Goal: Task Accomplishment & Management: Use online tool/utility

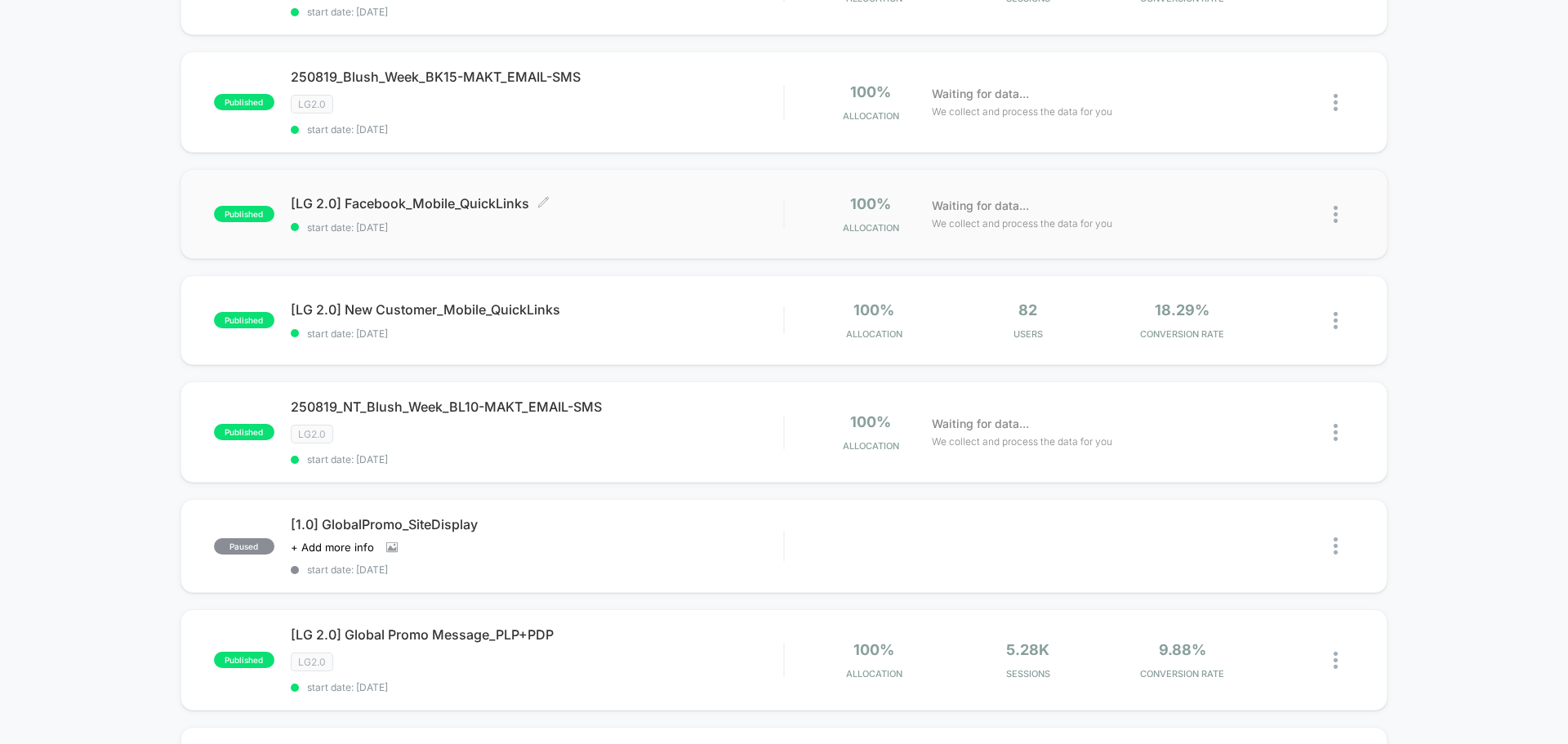
scroll to position [245, 0]
click at [1337, 428] on img at bounding box center [1335, 432] width 4 height 17
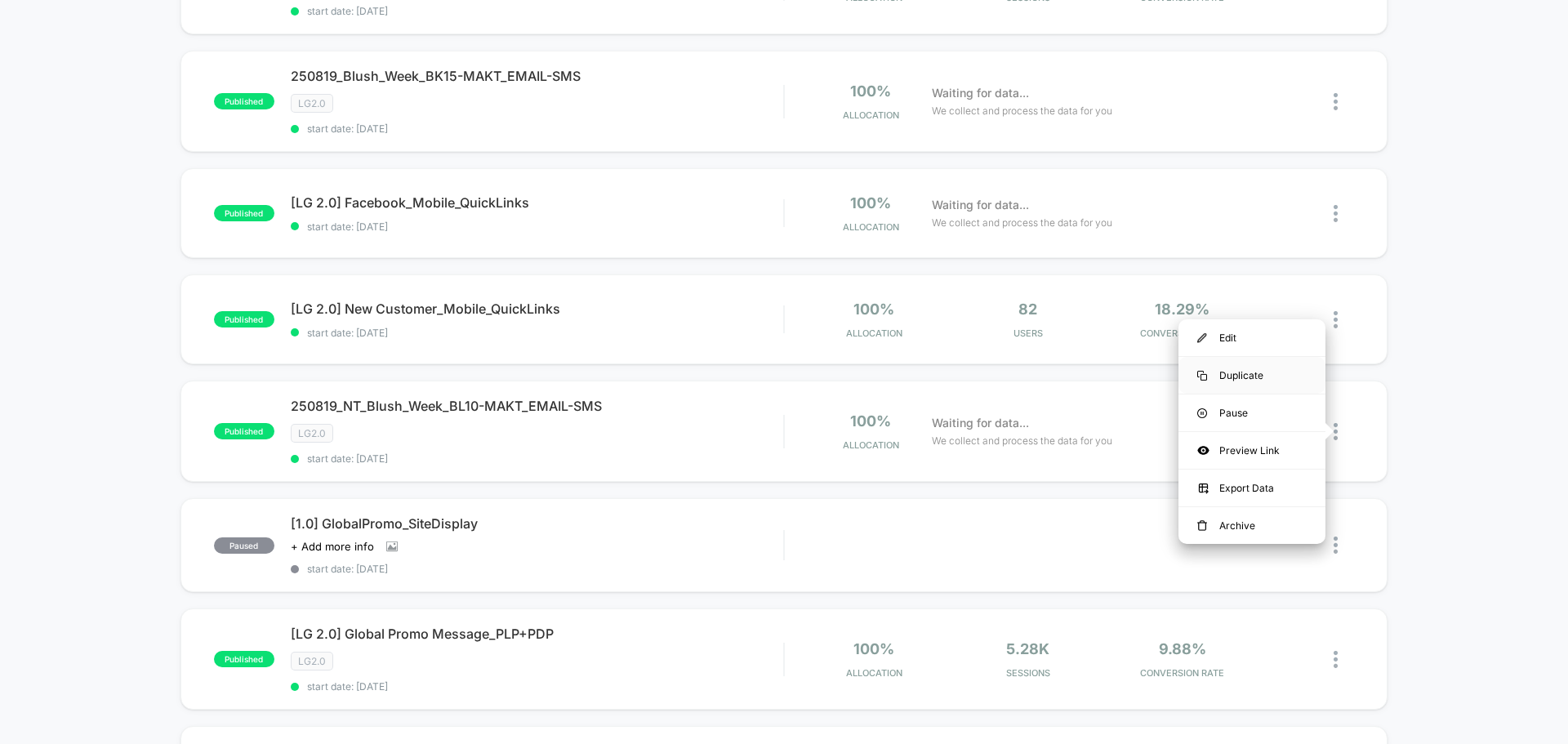
click at [1236, 369] on div "Duplicate" at bounding box center [1252, 375] width 147 height 37
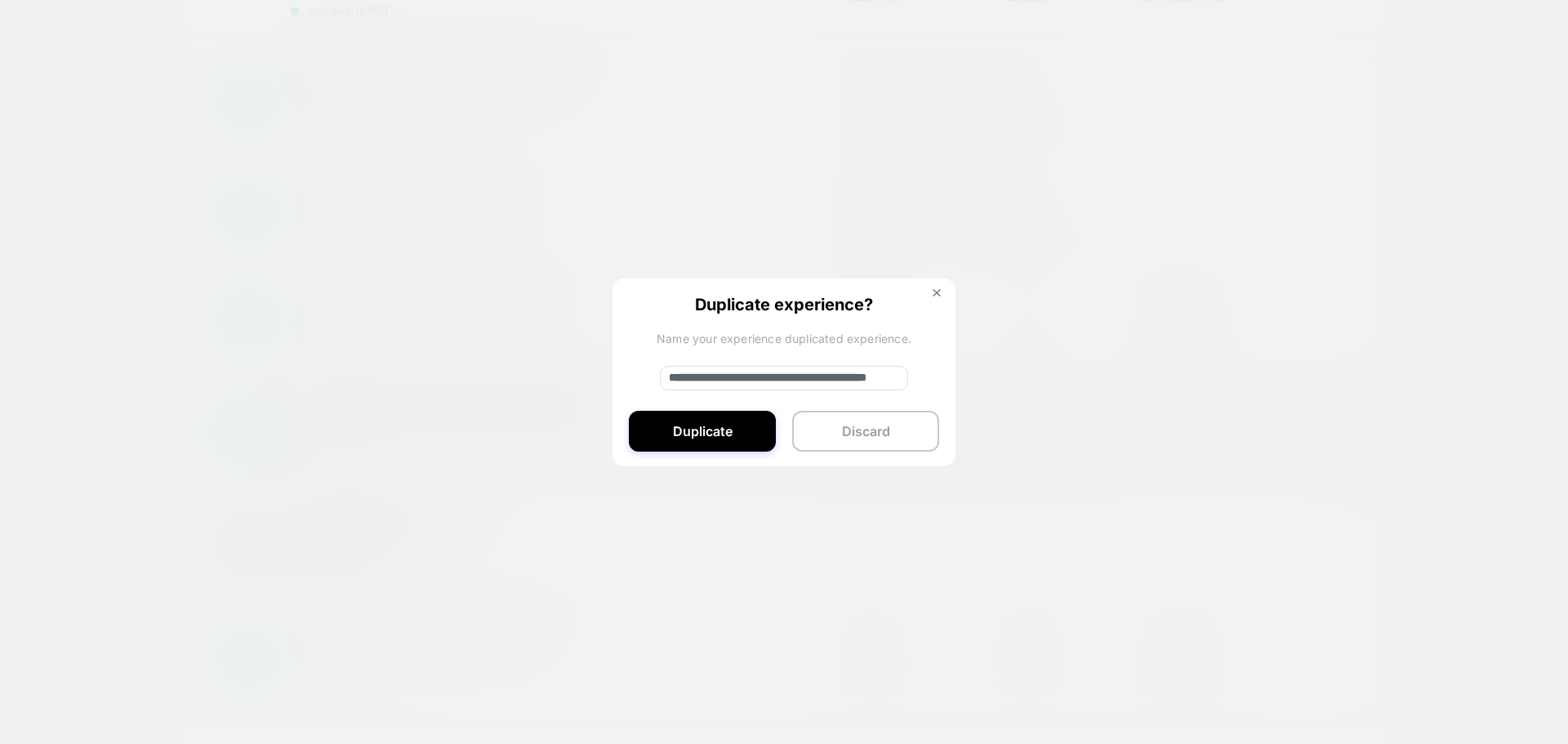
click at [670, 380] on input "**********" at bounding box center [784, 378] width 248 height 24
paste input
click at [845, 383] on input "**********" at bounding box center [784, 378] width 248 height 24
type input "**********"
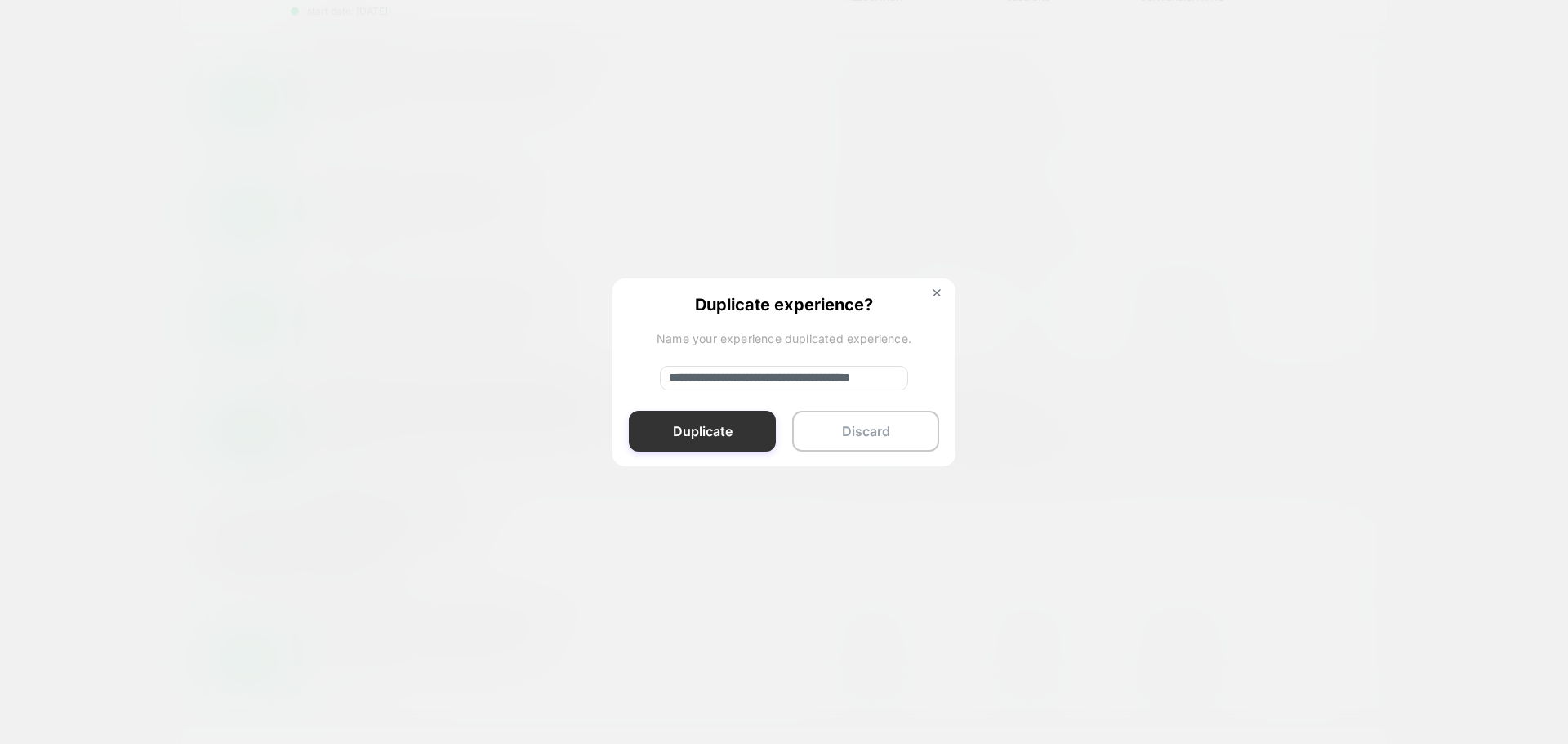
scroll to position [0, 0]
drag, startPoint x: 845, startPoint y: 383, endPoint x: 672, endPoint y: 423, distance: 177.6
click at [672, 423] on button "Duplicate" at bounding box center [702, 431] width 147 height 41
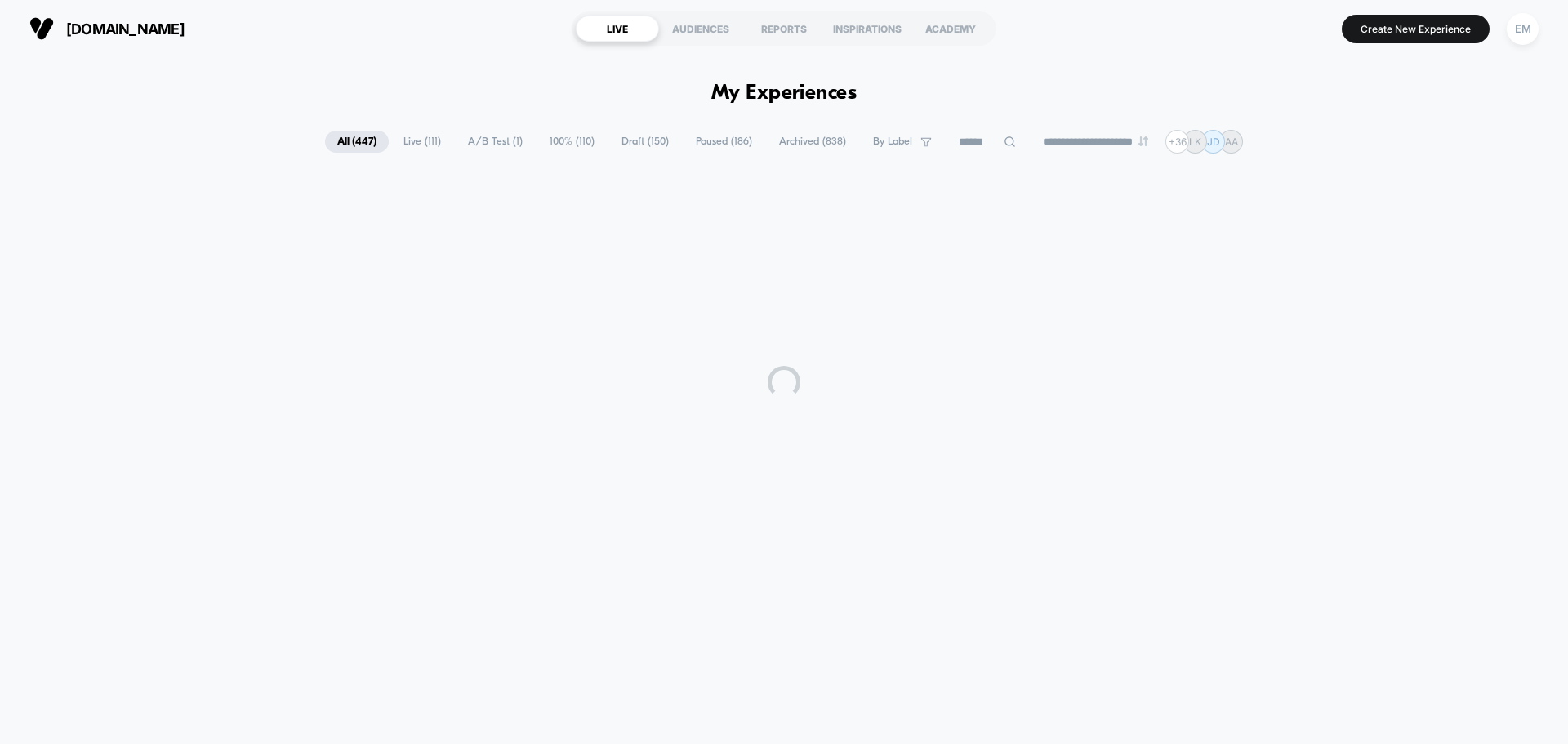
click at [672, 423] on div at bounding box center [784, 381] width 1568 height 408
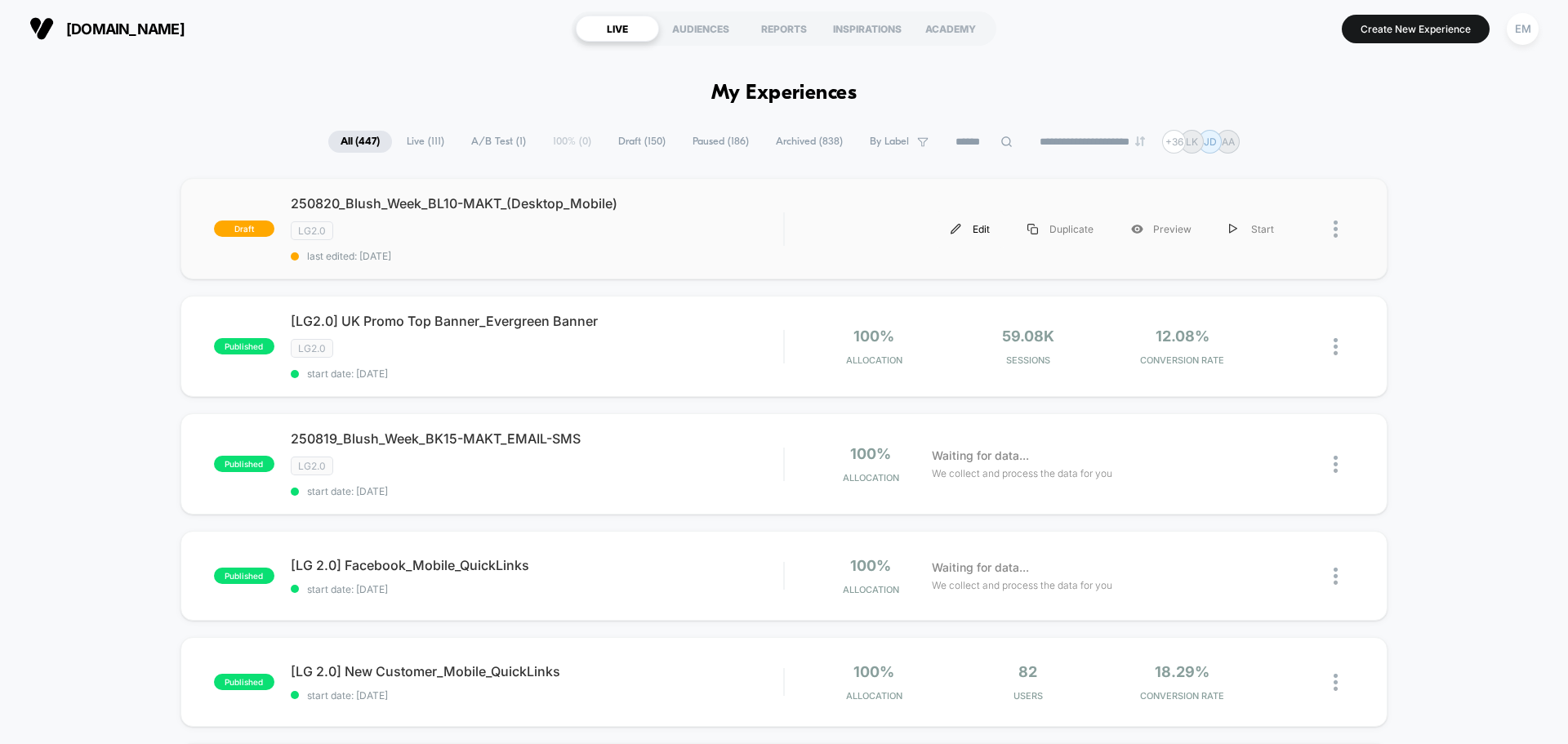
click at [979, 234] on div "Edit" at bounding box center [970, 229] width 77 height 37
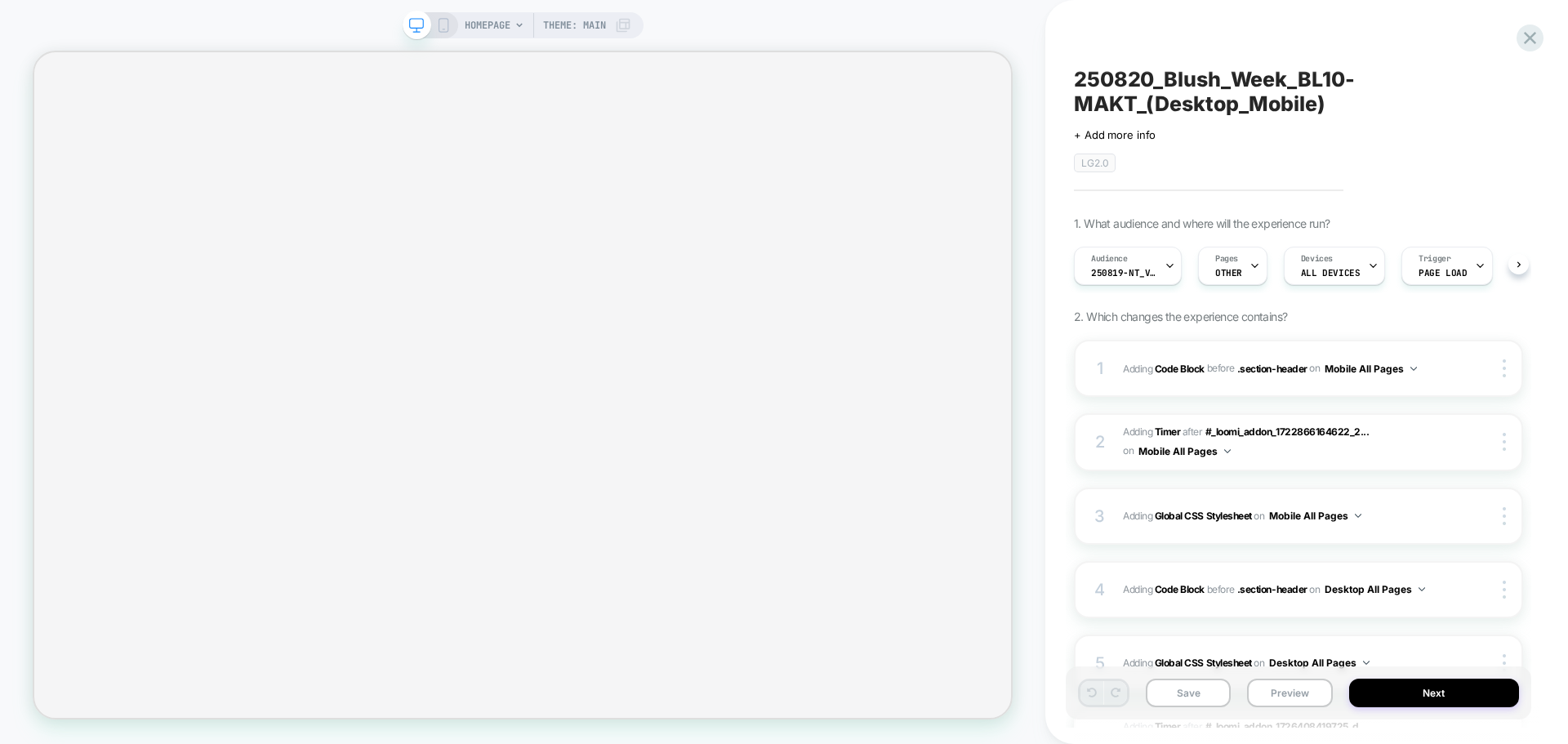
scroll to position [0, 1]
click at [1121, 279] on div "Audience 250819-NT_VisitBanner_BL10-MAKT" at bounding box center [1123, 266] width 98 height 37
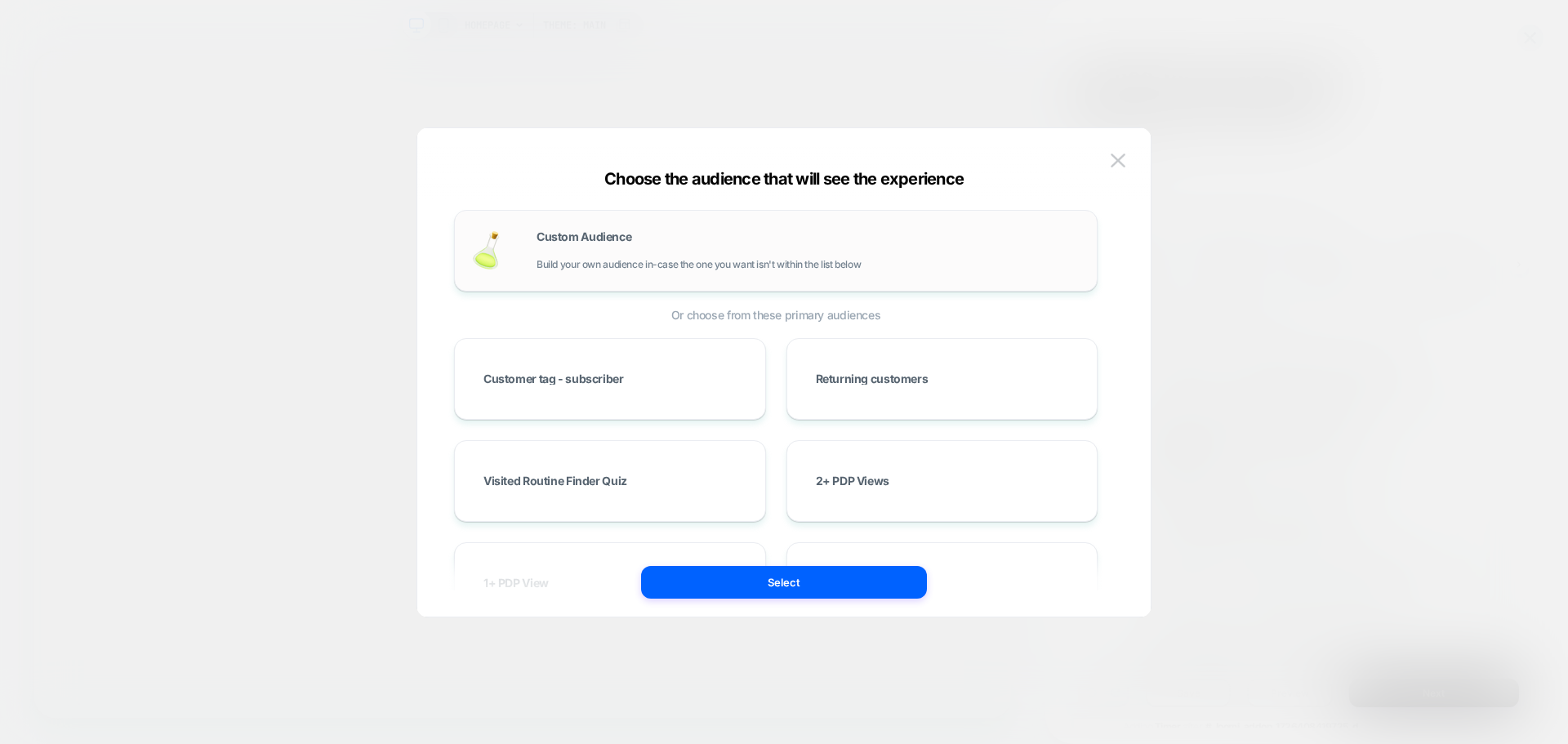
click at [752, 242] on div "Custom Audience Build your own audience in-case the one you want isn't within t…" at bounding box center [808, 251] width 544 height 40
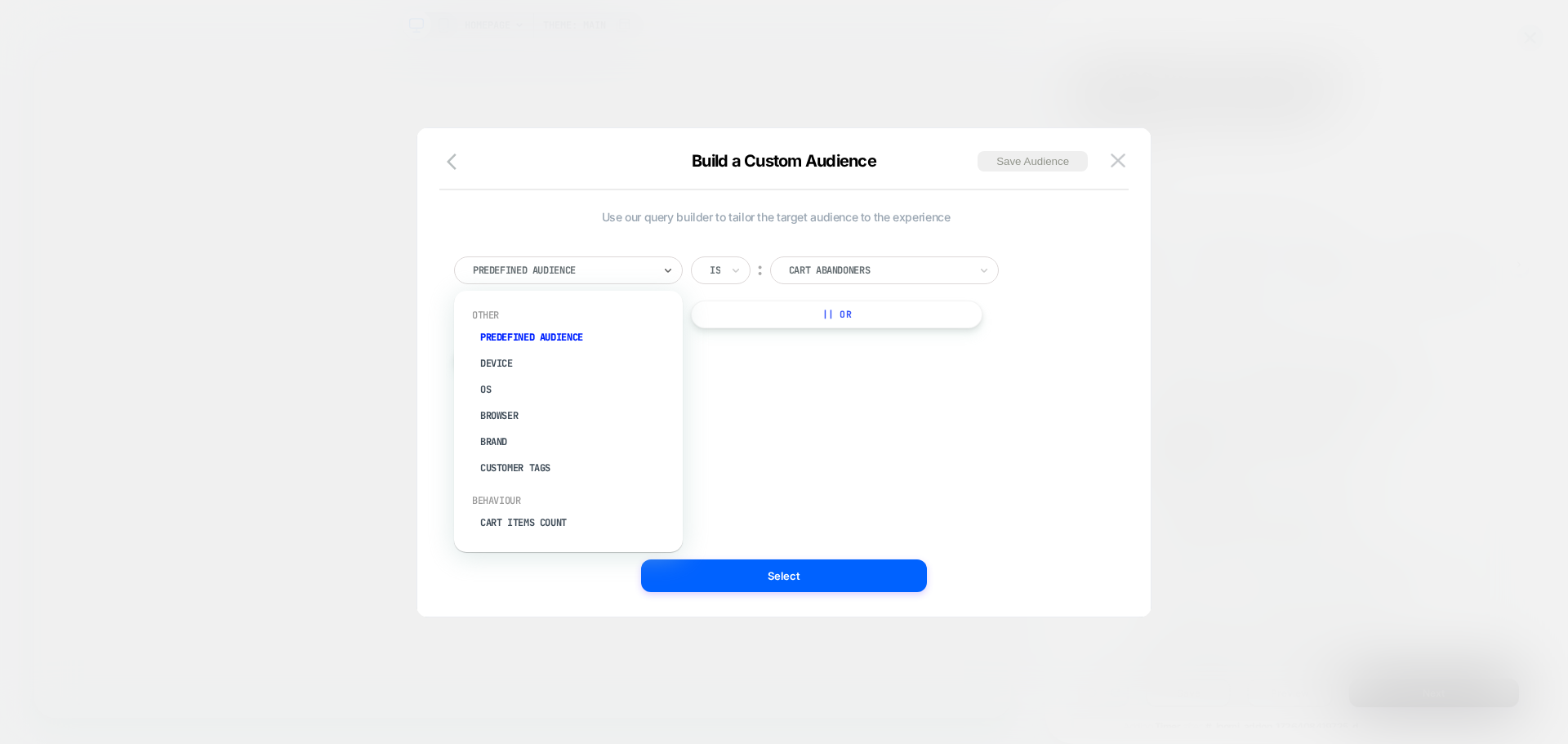
drag, startPoint x: 640, startPoint y: 266, endPoint x: 590, endPoint y: 340, distance: 89.3
click at [640, 266] on div at bounding box center [562, 269] width 179 height 14
type input "*"
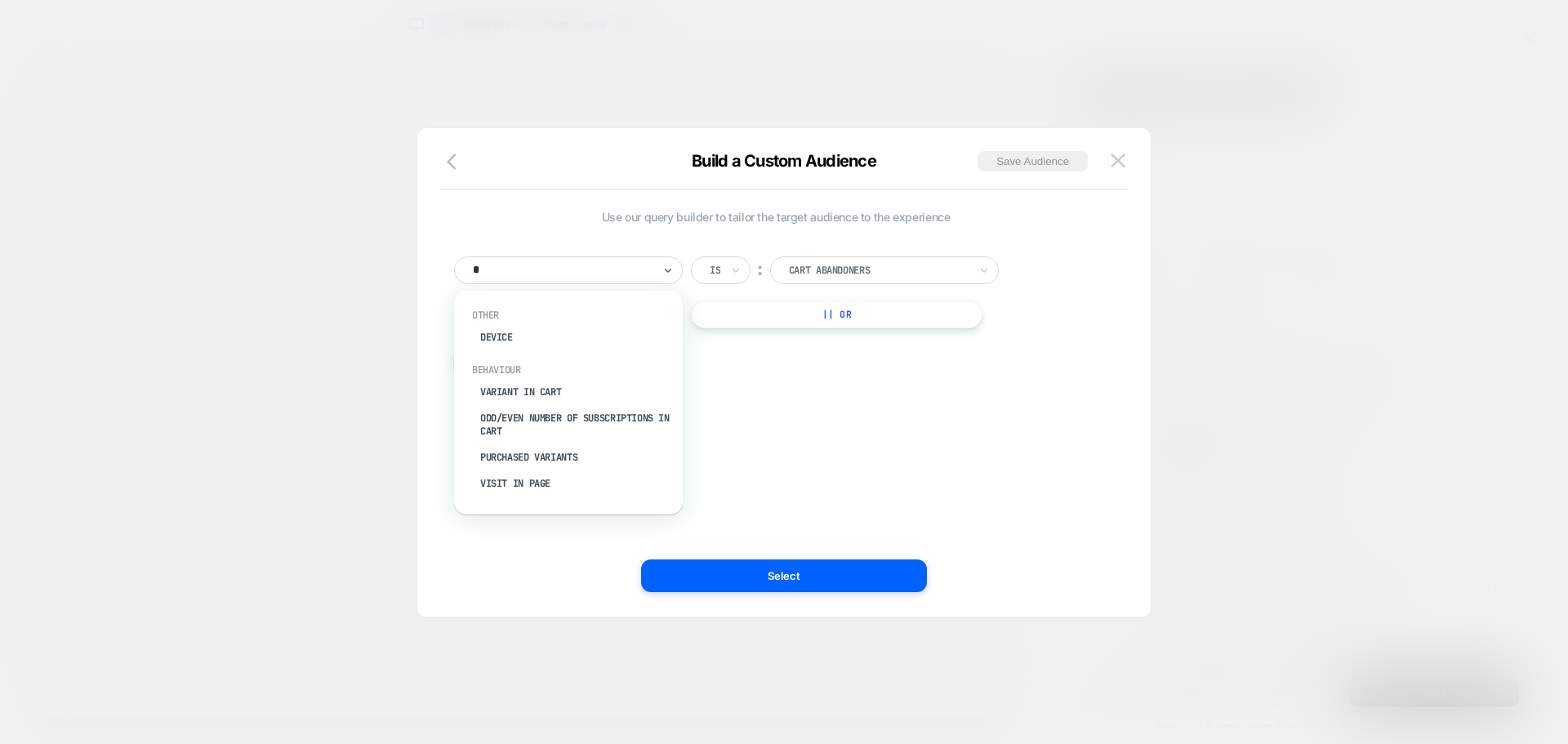
click at [545, 486] on div "Visit In Page" at bounding box center [577, 483] width 212 height 26
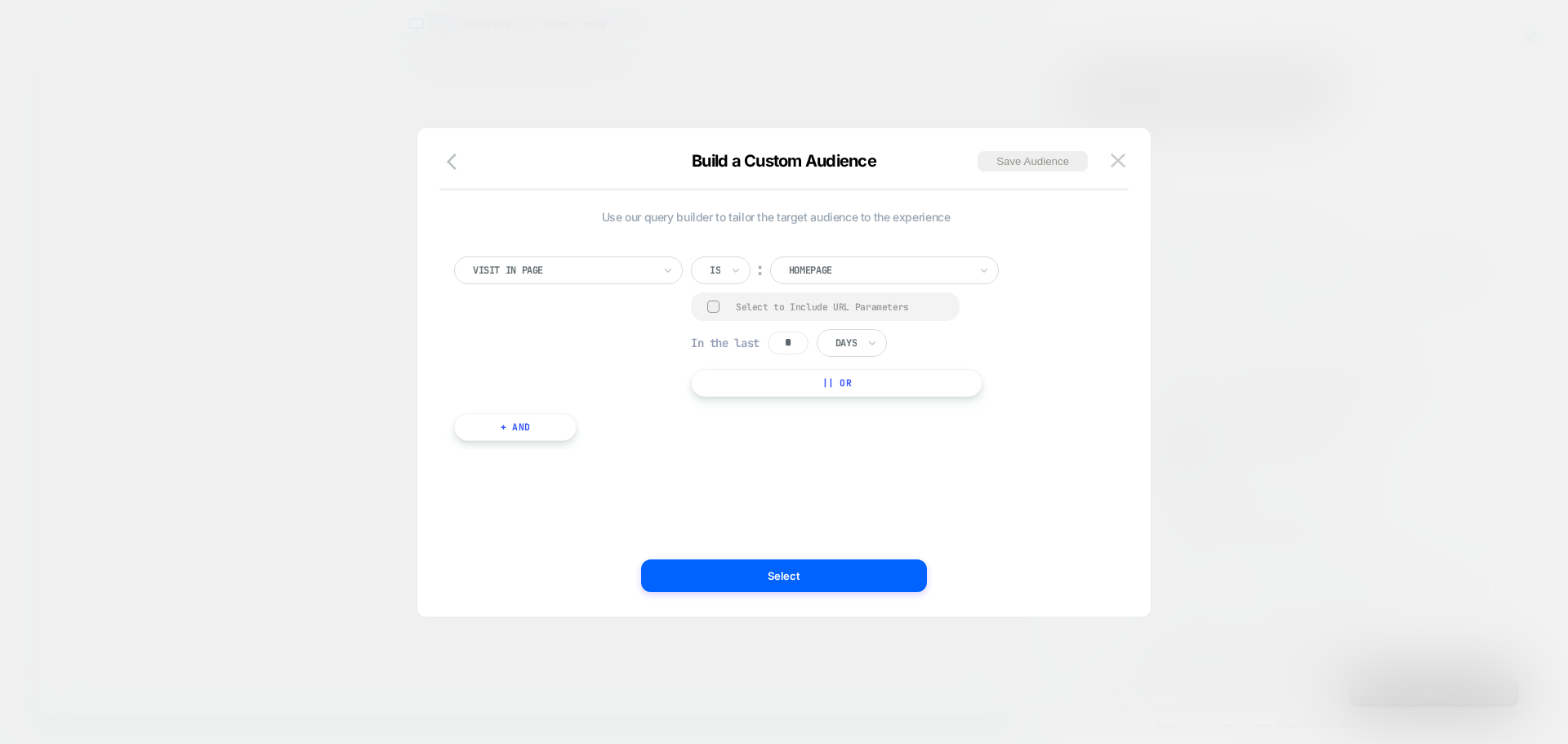
click at [722, 259] on div "HOMEPAGE Theme: MAIN 250820_Blush_Week_BL10-MAKT_(Desktop_Mobile) Click to edit…" at bounding box center [784, 372] width 1568 height 744
click at [731, 273] on icon at bounding box center [736, 269] width 12 height 16
click at [723, 364] on div "Contains" at bounding box center [760, 367] width 106 height 26
click at [713, 305] on div at bounding box center [713, 306] width 13 height 13
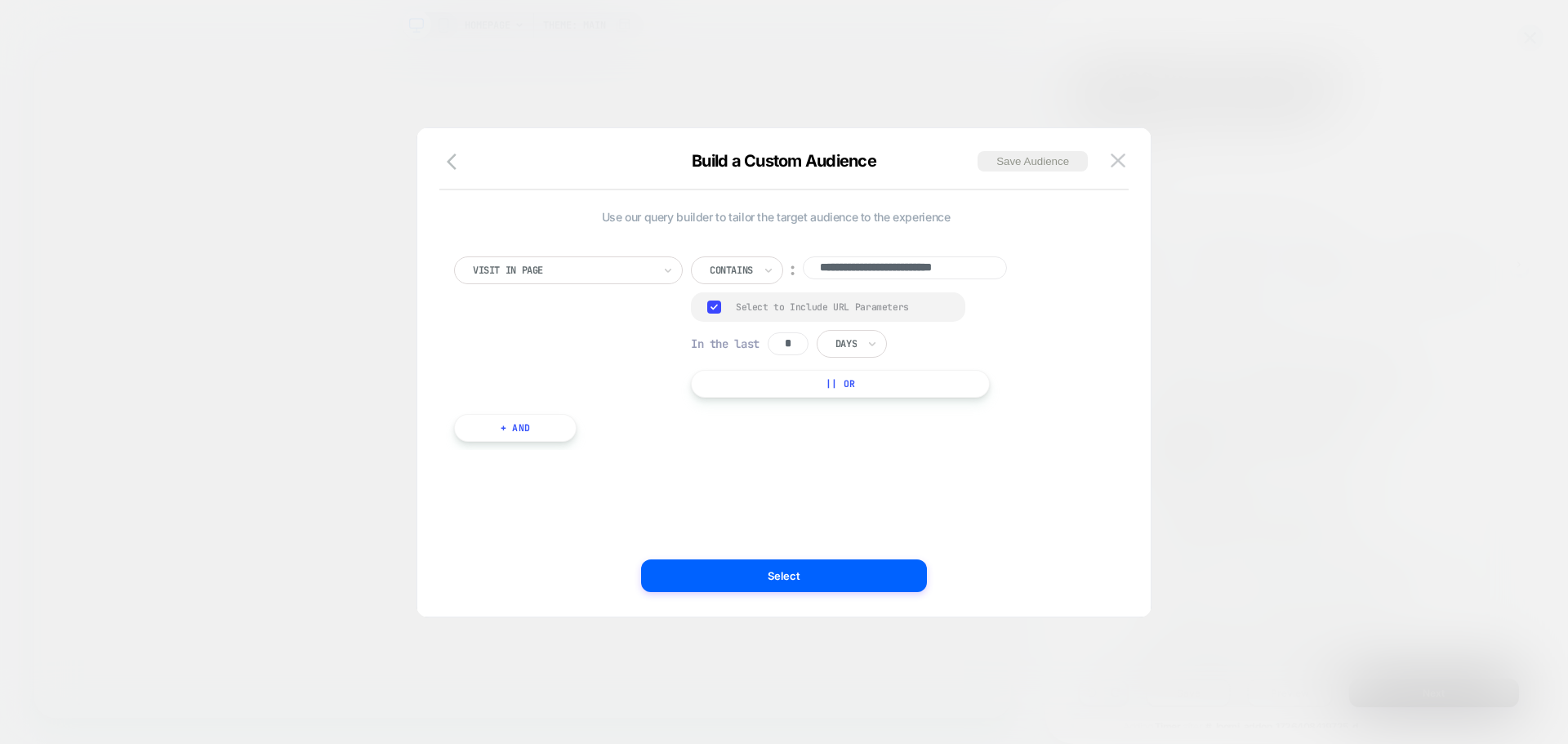
click at [791, 343] on input "*" at bounding box center [788, 343] width 41 height 23
click at [800, 337] on input "*" at bounding box center [788, 343] width 41 height 23
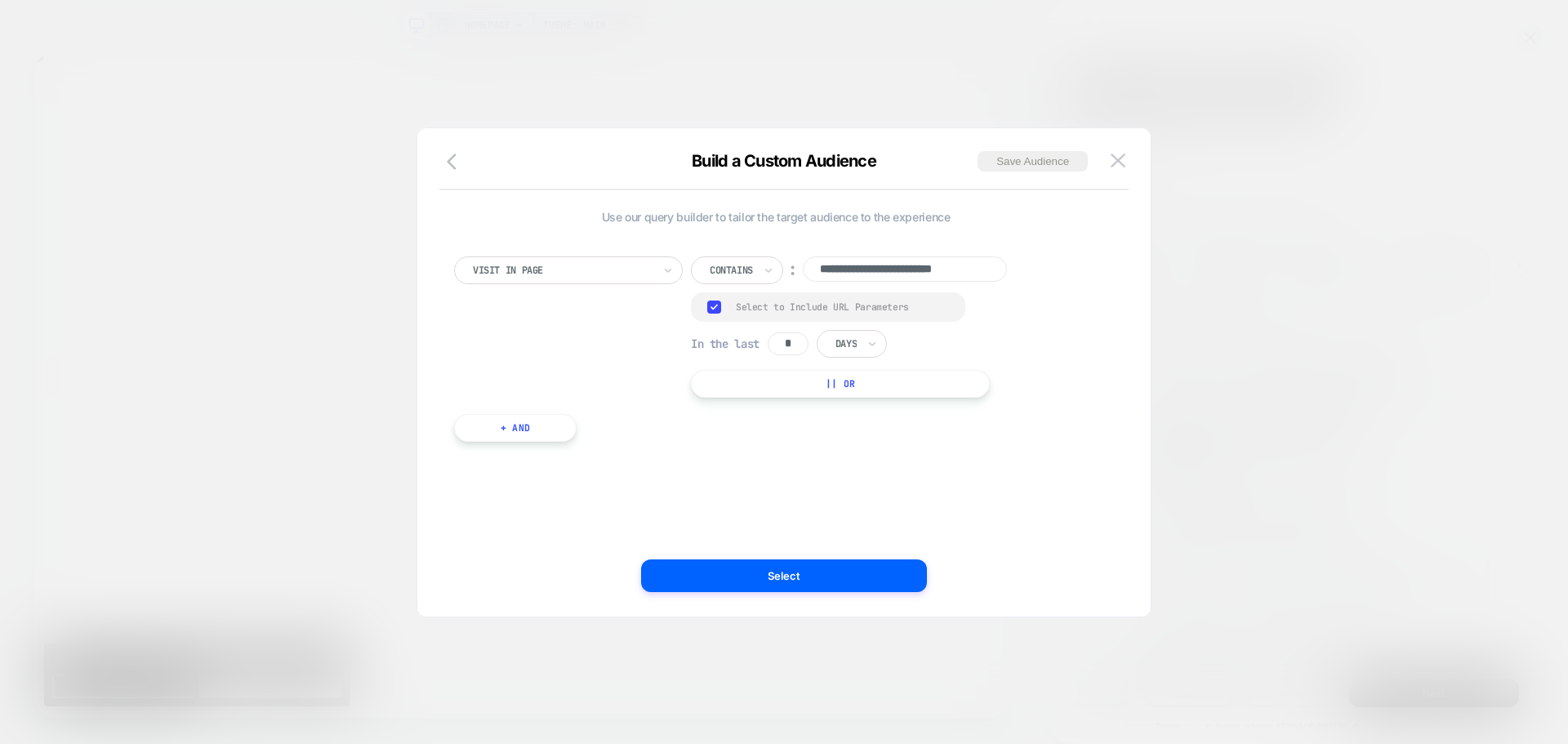
type input "*"
click at [850, 346] on div at bounding box center [845, 343] width 21 height 14
click at [873, 396] on div "Hours" at bounding box center [889, 388] width 106 height 26
click at [822, 273] on input "**********" at bounding box center [905, 269] width 205 height 25
paste input
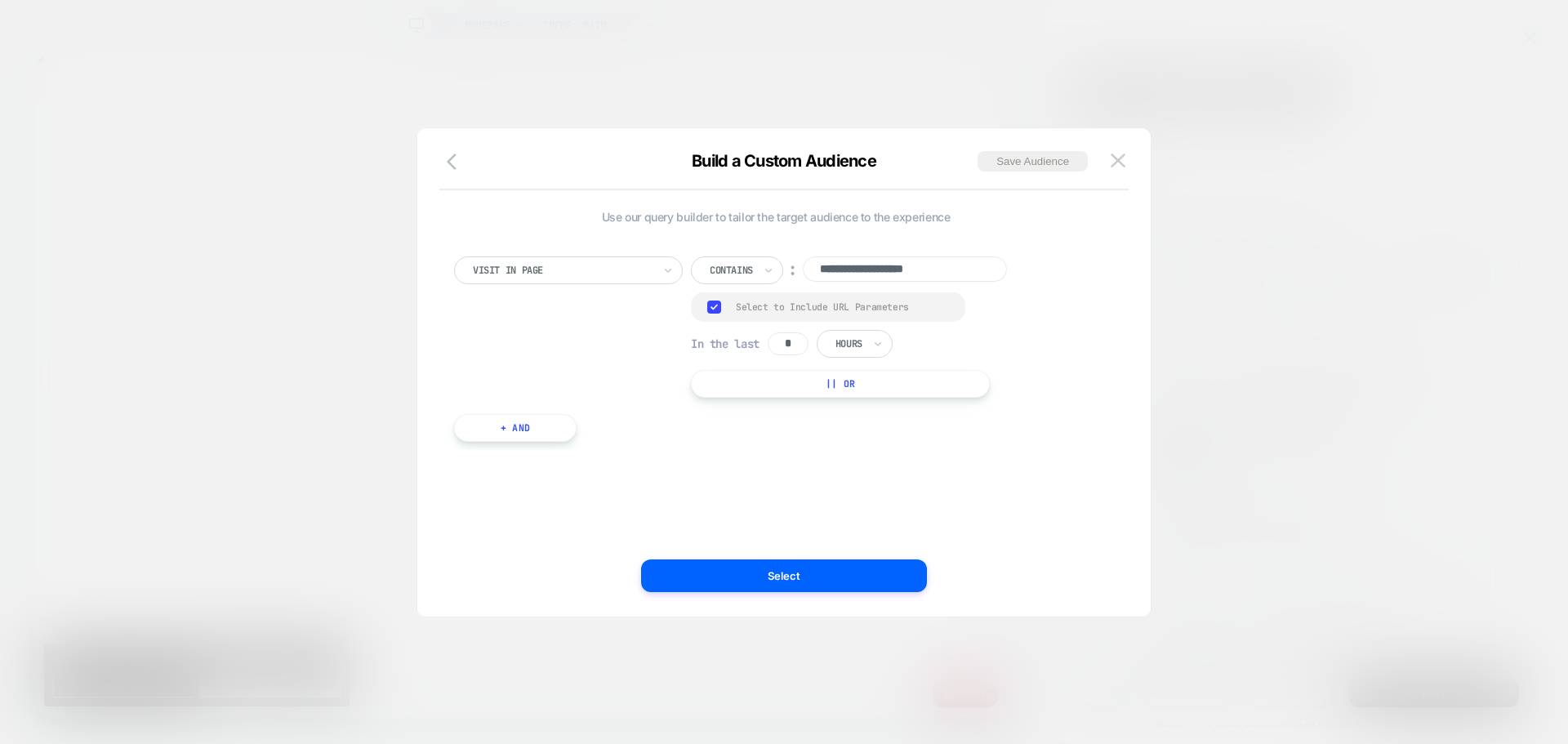
type input "**********"
click at [630, 428] on div "**********" at bounding box center [776, 341] width 660 height 218
click at [533, 431] on button "+ And" at bounding box center [515, 428] width 123 height 28
click at [612, 444] on div at bounding box center [603, 444] width 179 height 14
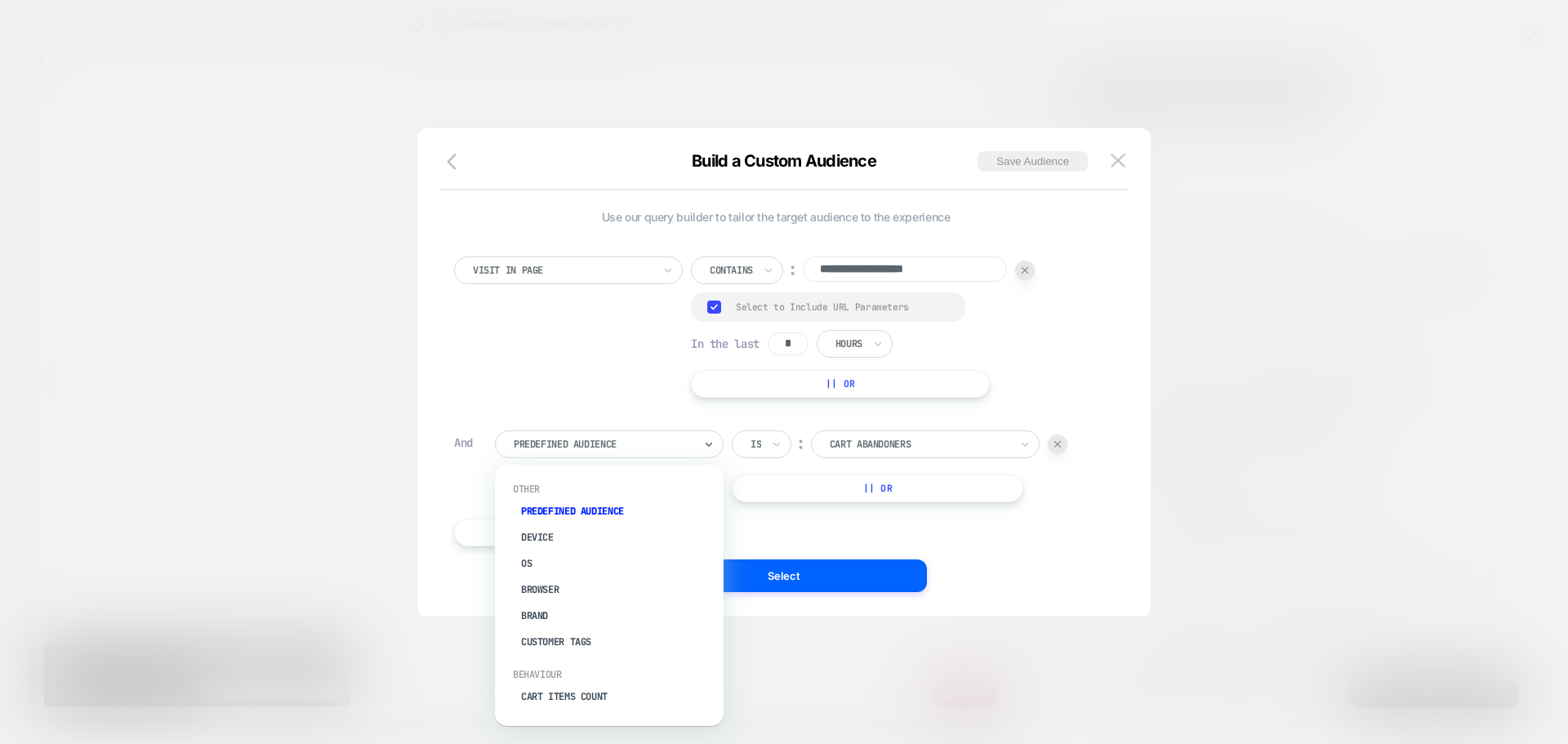
type input "*"
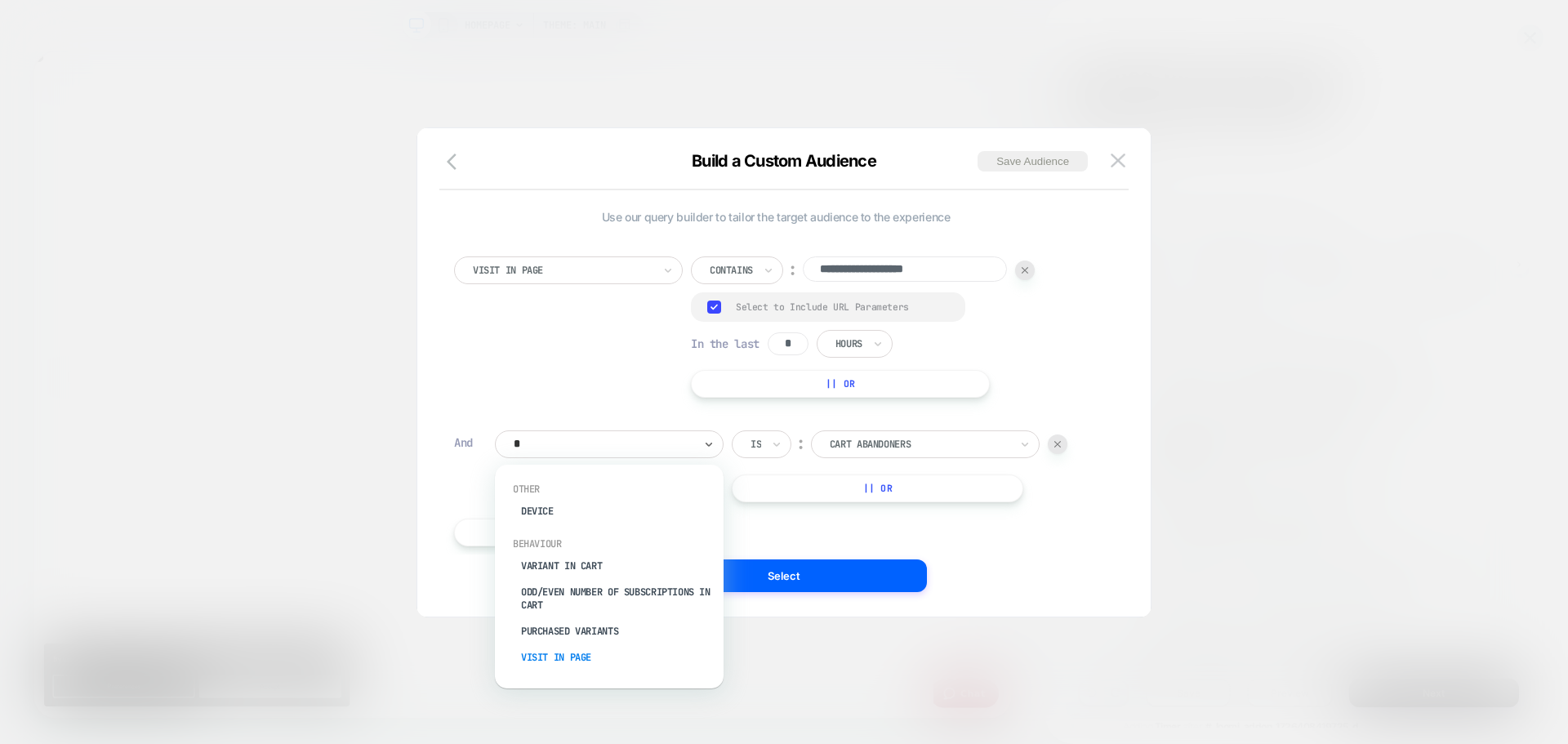
click at [567, 661] on div "Visit In Page" at bounding box center [617, 656] width 212 height 26
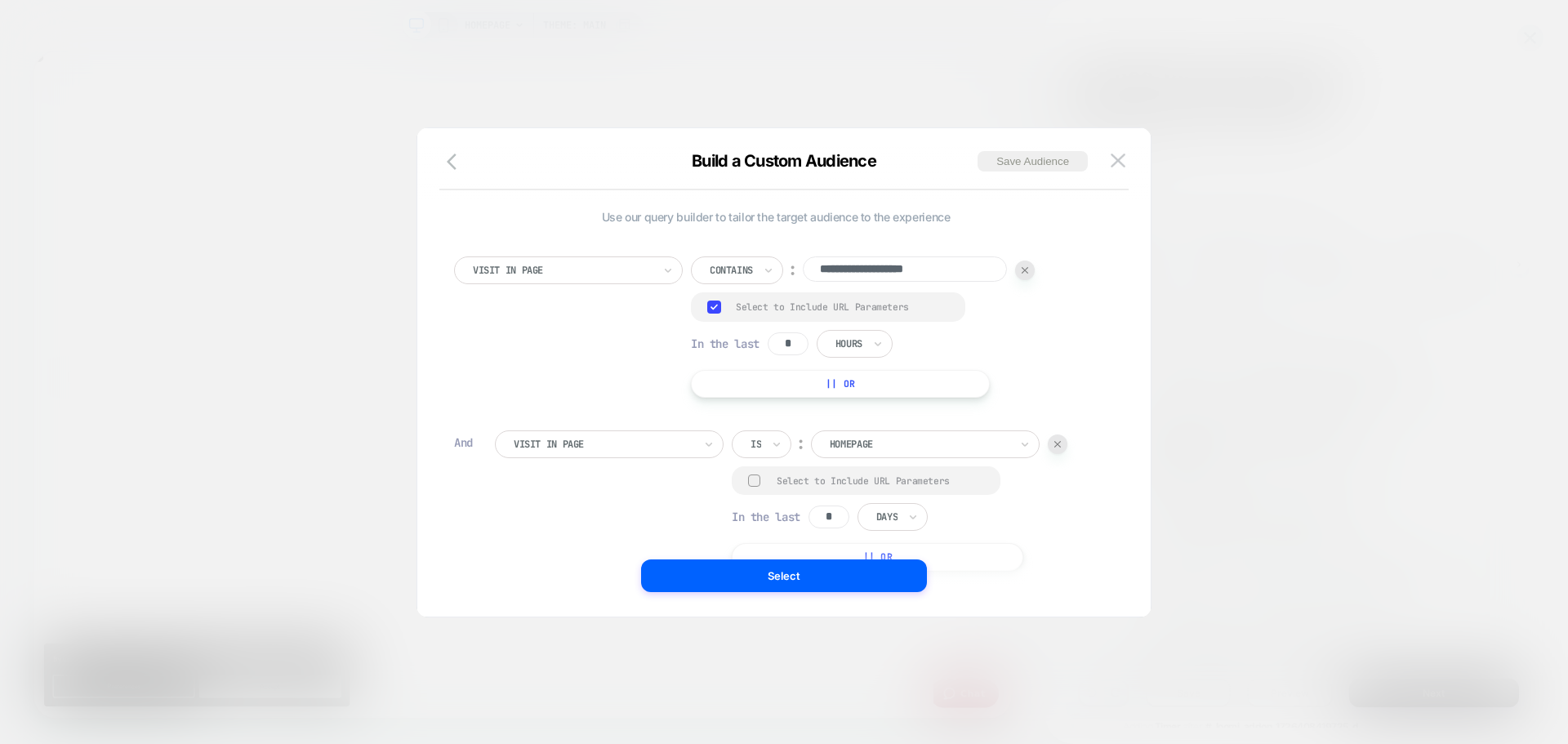
click at [767, 444] on div "Is" at bounding box center [761, 444] width 60 height 28
click at [777, 566] on div "Not contains" at bounding box center [801, 567] width 106 height 26
click at [748, 486] on div at bounding box center [754, 481] width 13 height 13
click at [808, 529] on input "*" at bounding box center [828, 517] width 41 height 23
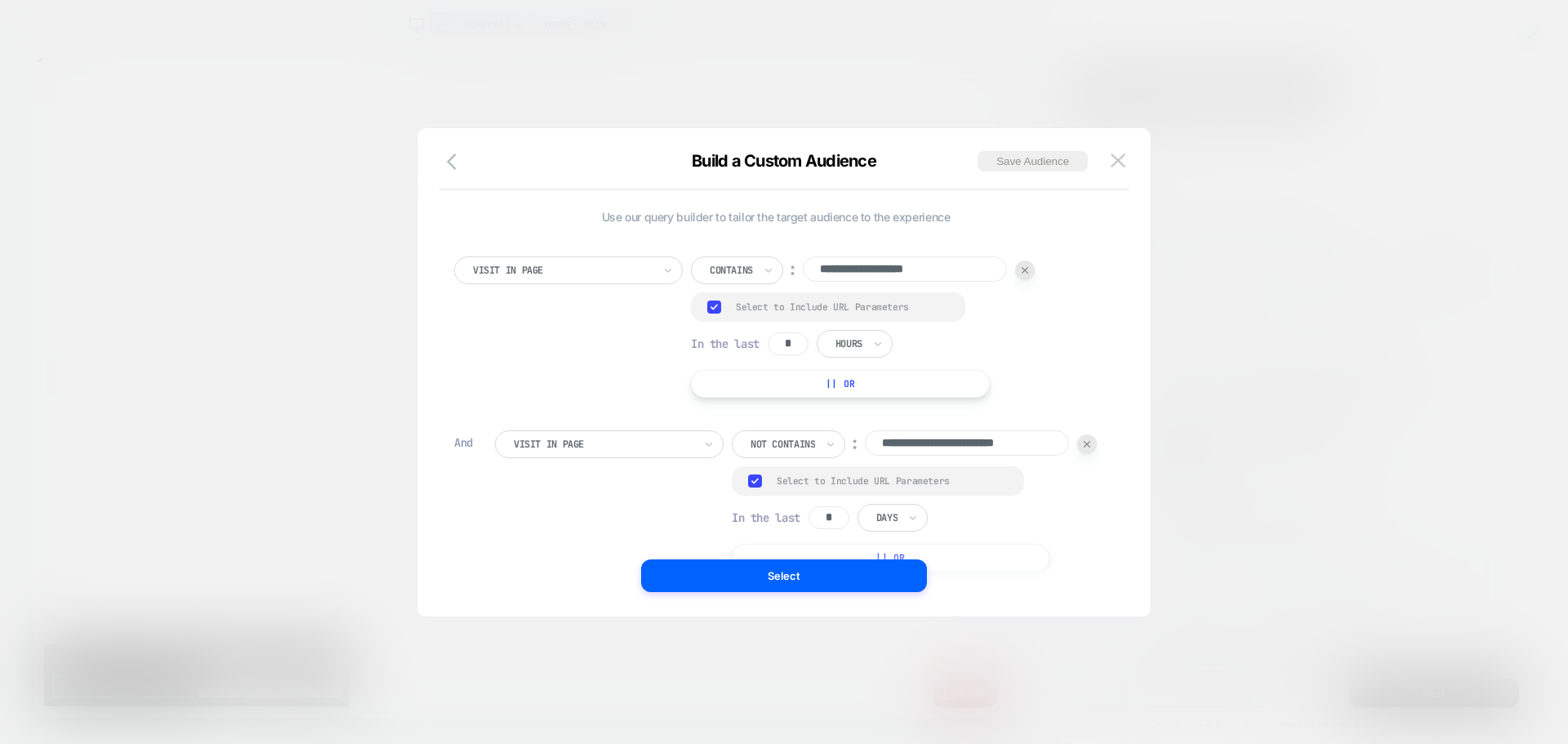
type input "*"
click at [876, 525] on div at bounding box center [886, 517] width 21 height 14
click at [653, 603] on div "Days" at bounding box center [694, 616] width 106 height 26
click at [858, 532] on div "Days" at bounding box center [892, 518] width 70 height 28
click at [658, 588] on div "Hours" at bounding box center [694, 590] width 106 height 26
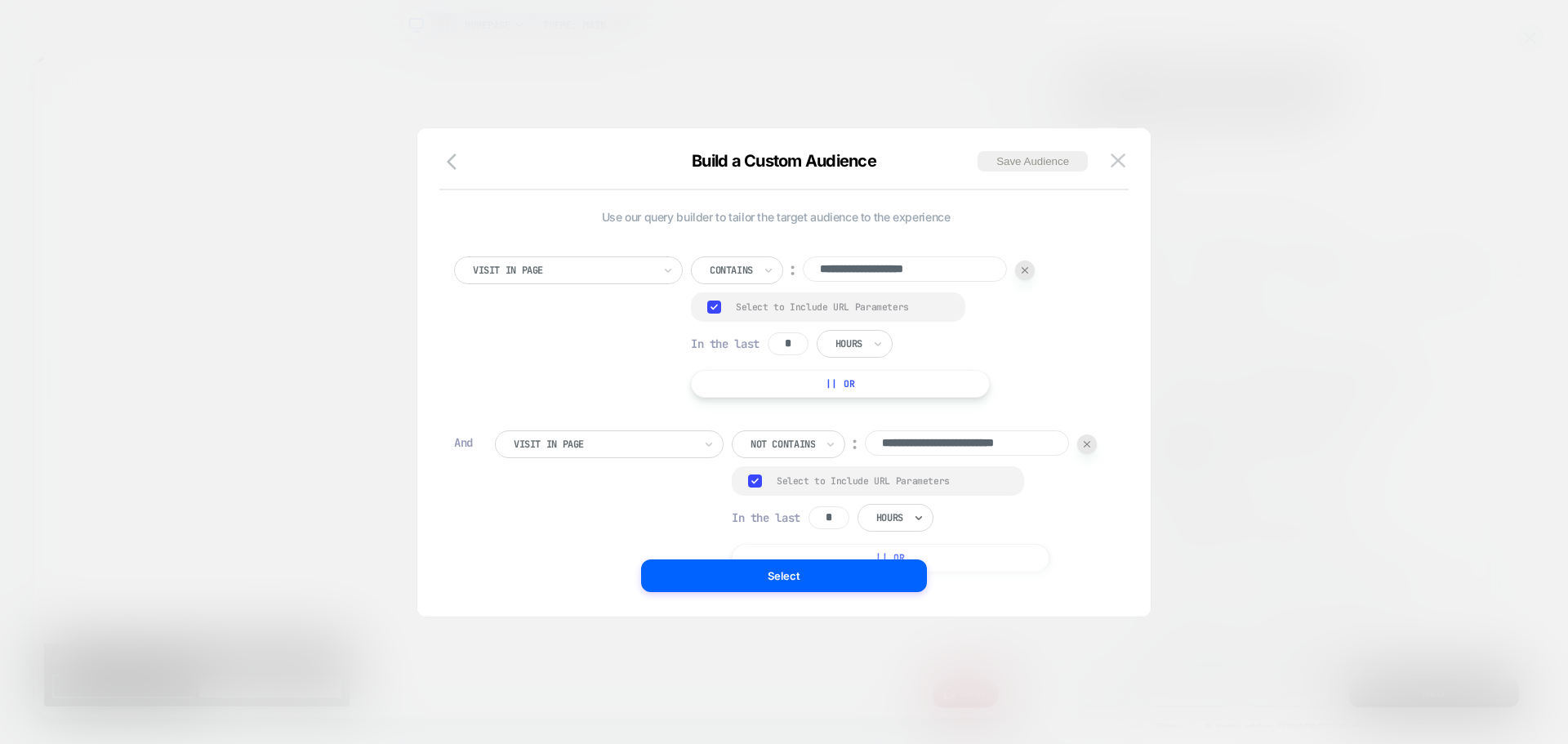
scroll to position [0, 2605]
drag, startPoint x: 736, startPoint y: 468, endPoint x: 726, endPoint y: 468, distance: 10.0
click at [864, 455] on input "**********" at bounding box center [966, 443] width 205 height 25
paste input
type input "**********"
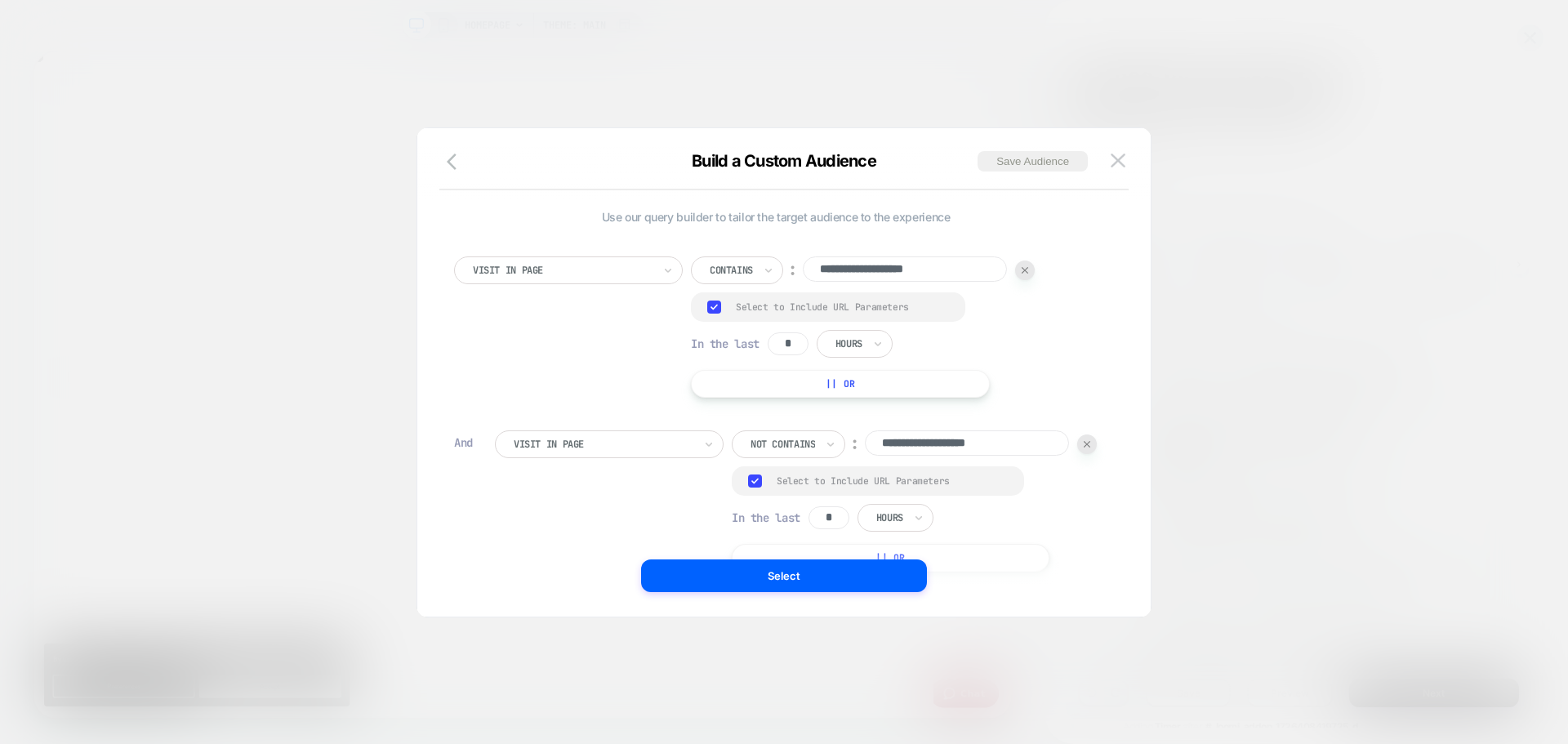
click at [530, 574] on div "Select" at bounding box center [784, 576] width 733 height 33
click at [1009, 160] on button "Save Audience" at bounding box center [1032, 161] width 110 height 20
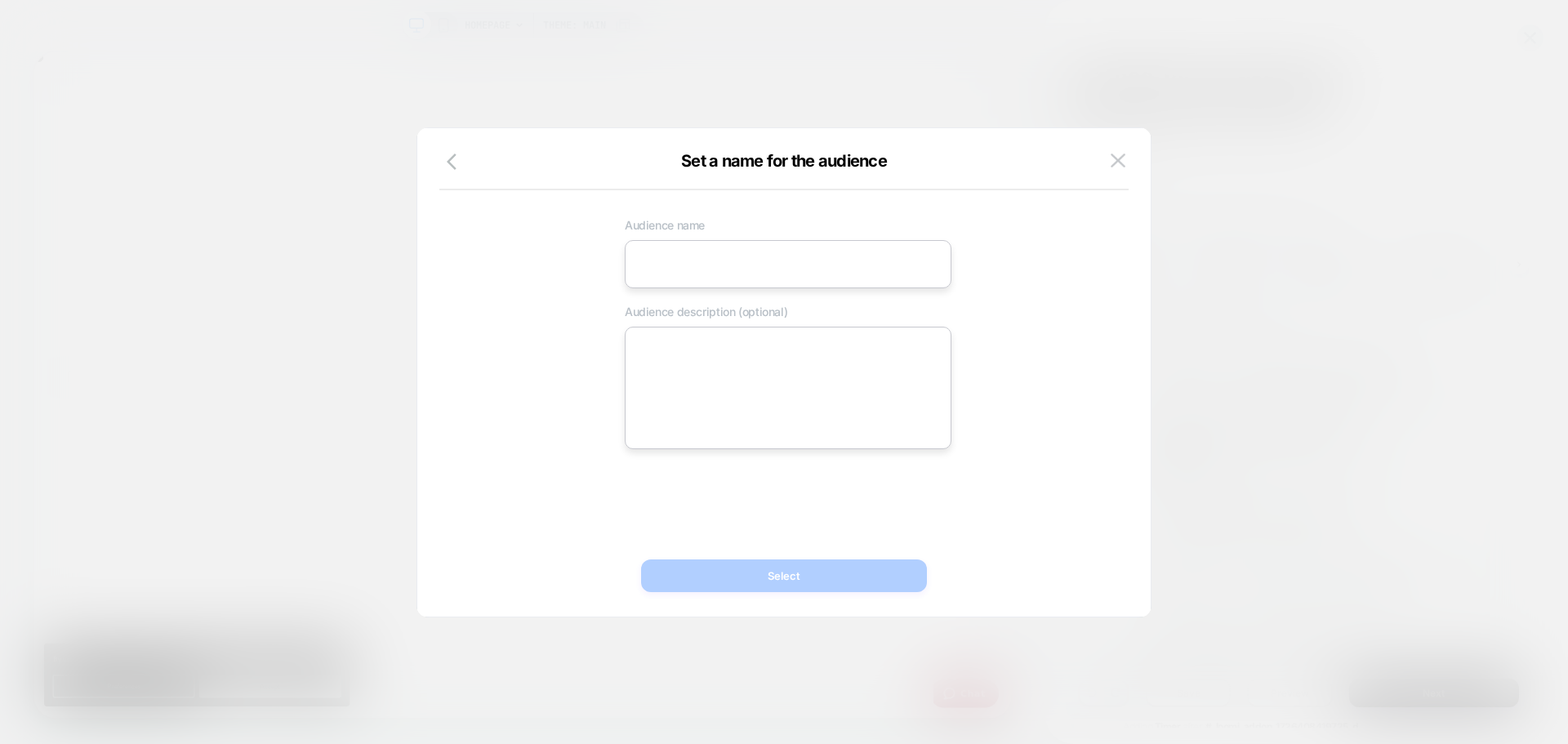
drag, startPoint x: 691, startPoint y: 275, endPoint x: 431, endPoint y: 270, distance: 260.0
click at [691, 275] on input at bounding box center [788, 263] width 327 height 48
paste input "**********"
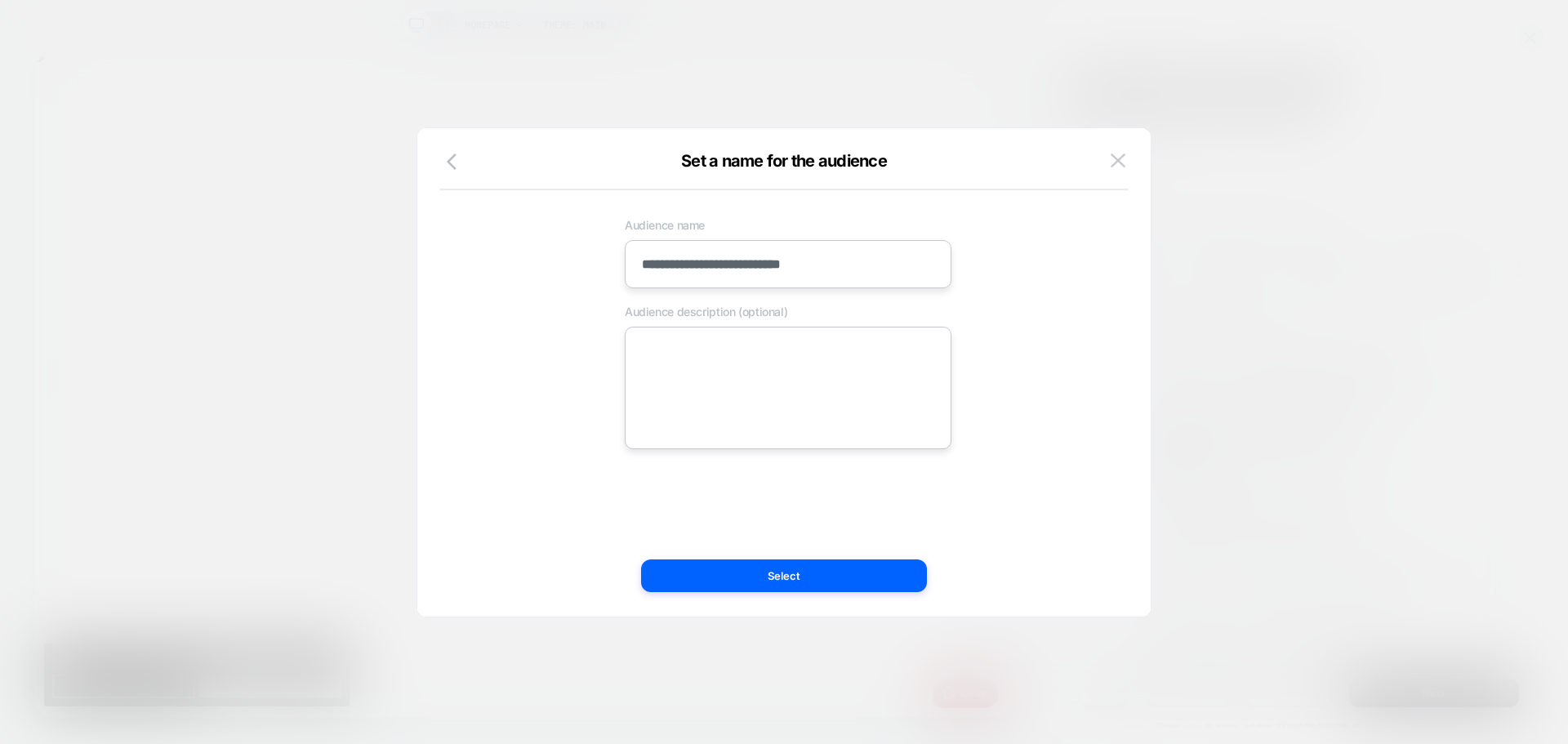
type input "**********"
click at [692, 348] on textarea at bounding box center [788, 388] width 327 height 123
paste textarea "**********"
type textarea "*"
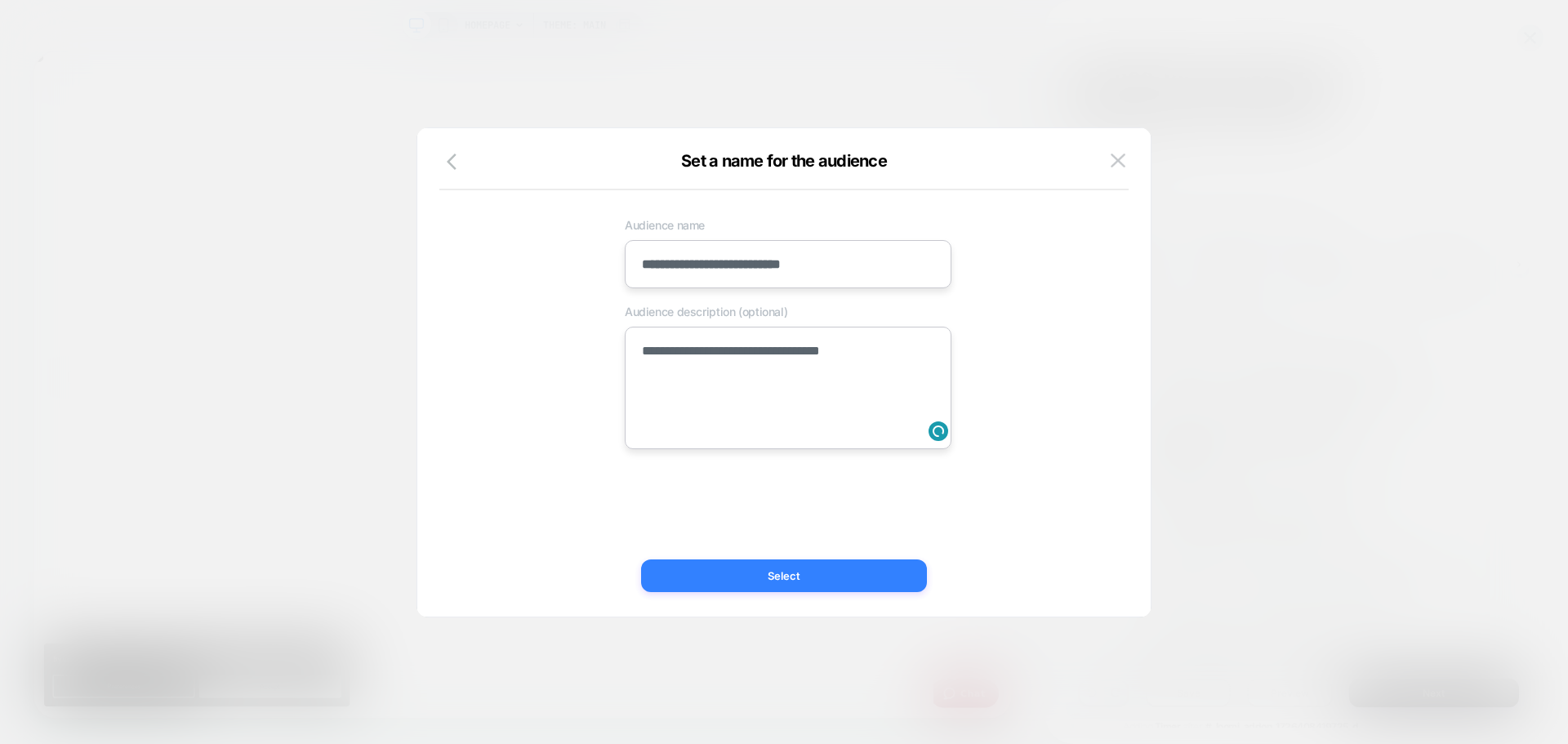
type textarea "**********"
click at [688, 574] on button "Select" at bounding box center [784, 576] width 286 height 33
type textarea "*"
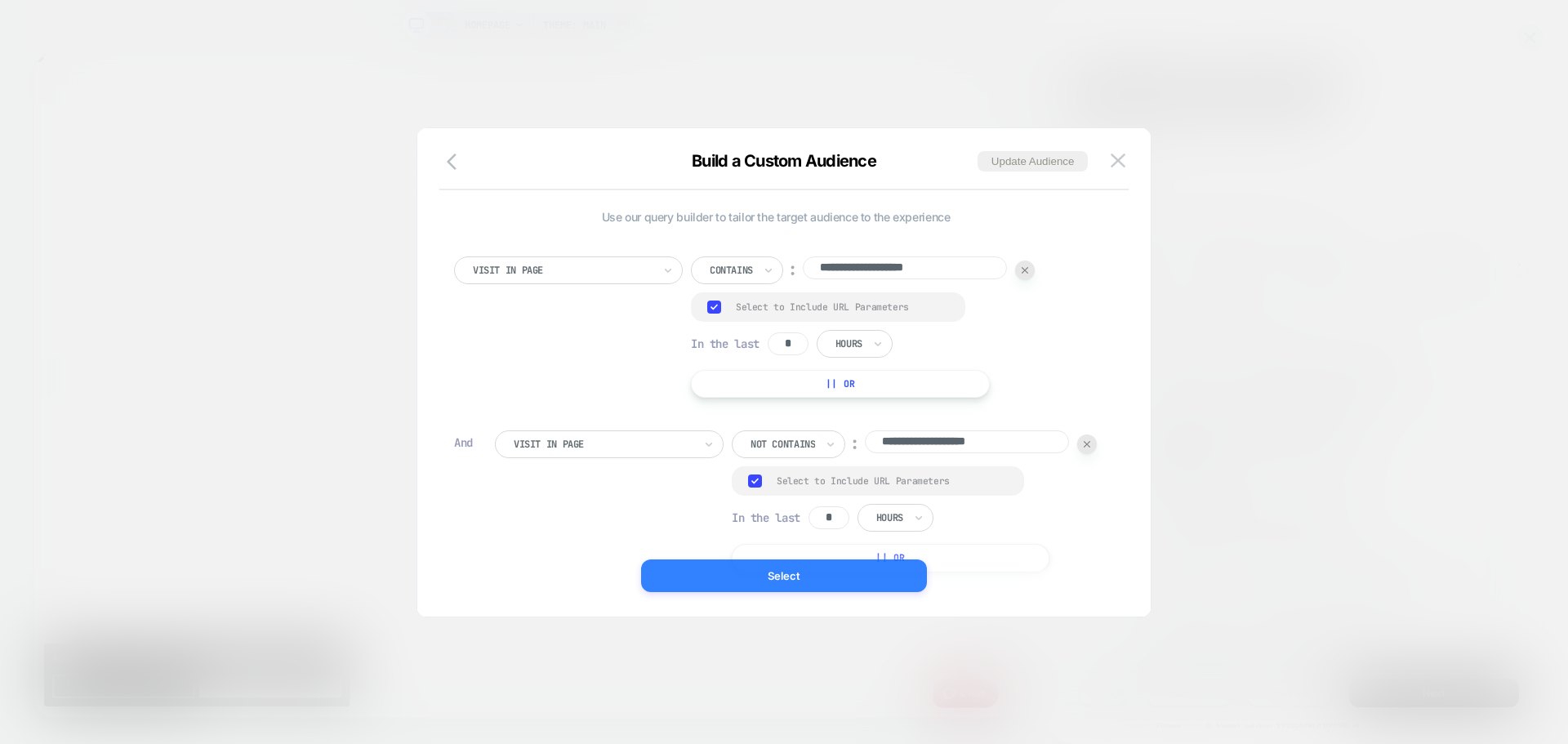
click at [683, 581] on button "Select" at bounding box center [784, 576] width 286 height 33
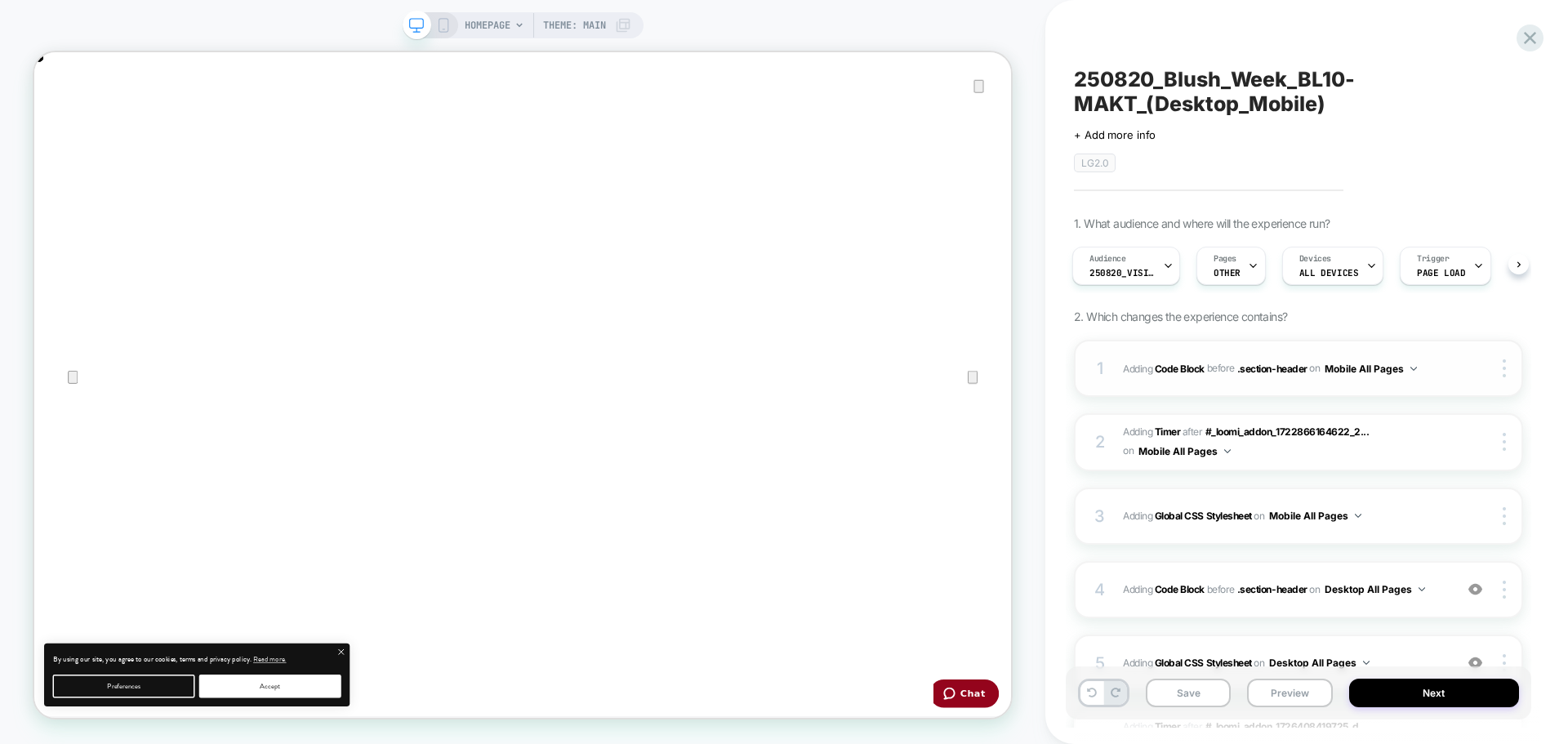
scroll to position [0, 2605]
click at [1410, 385] on div "1 Adding Code Block BEFORE .section-header .section-header on Mobile All Pages …" at bounding box center [1299, 369] width 449 height 57
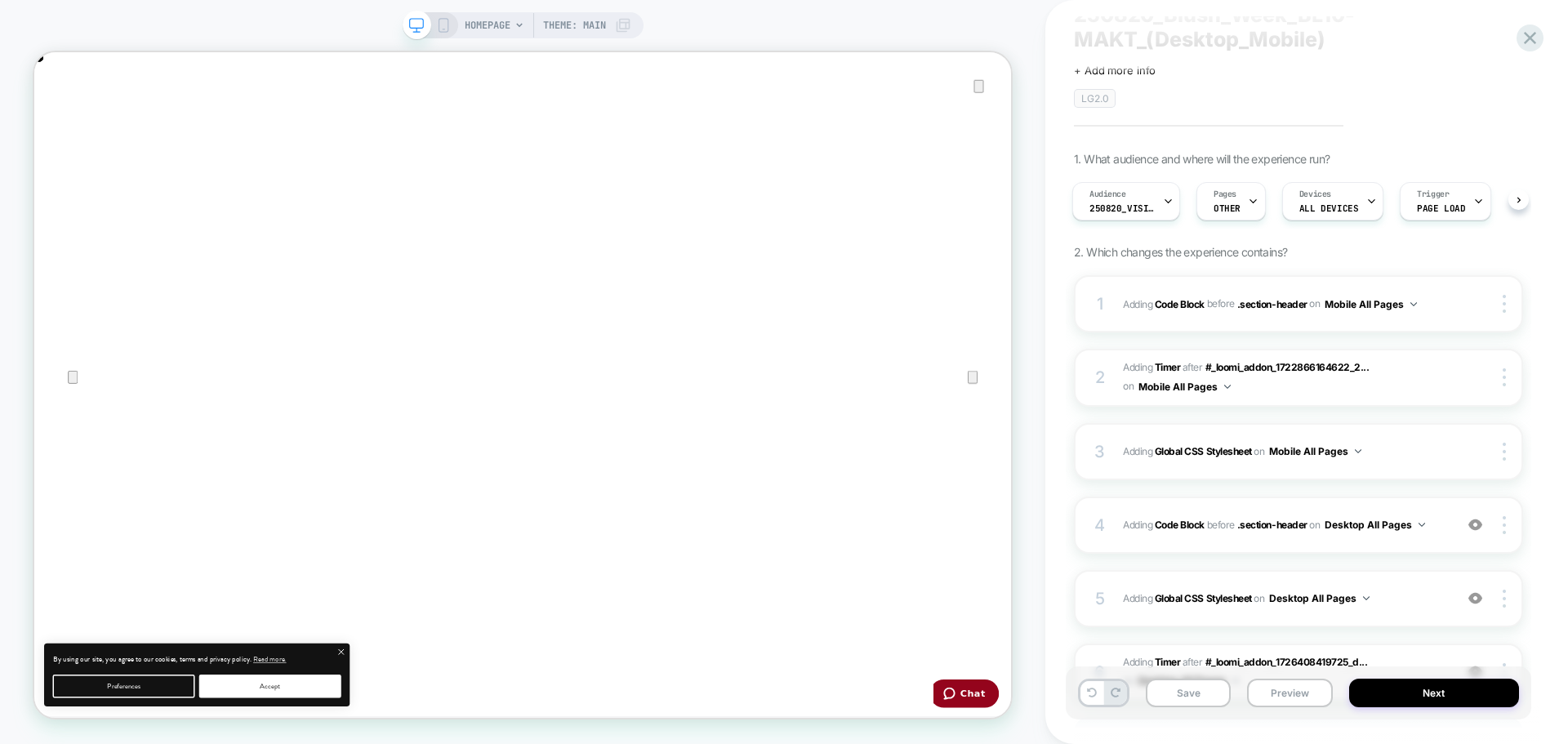
scroll to position [163, 0]
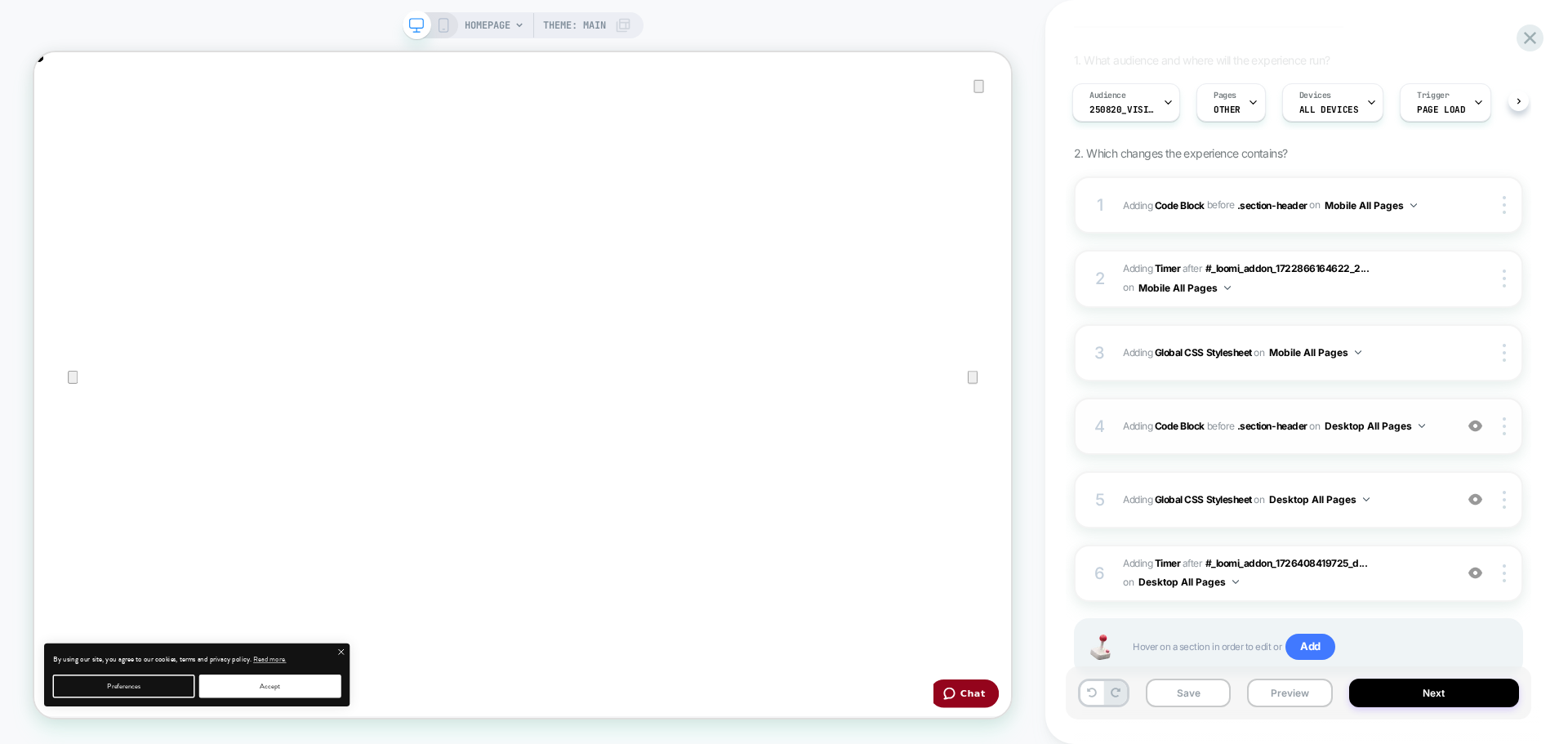
click at [1285, 448] on div "4 Adding Code Block BEFORE .section-header .section-header on Desktop All Pages…" at bounding box center [1299, 426] width 449 height 57
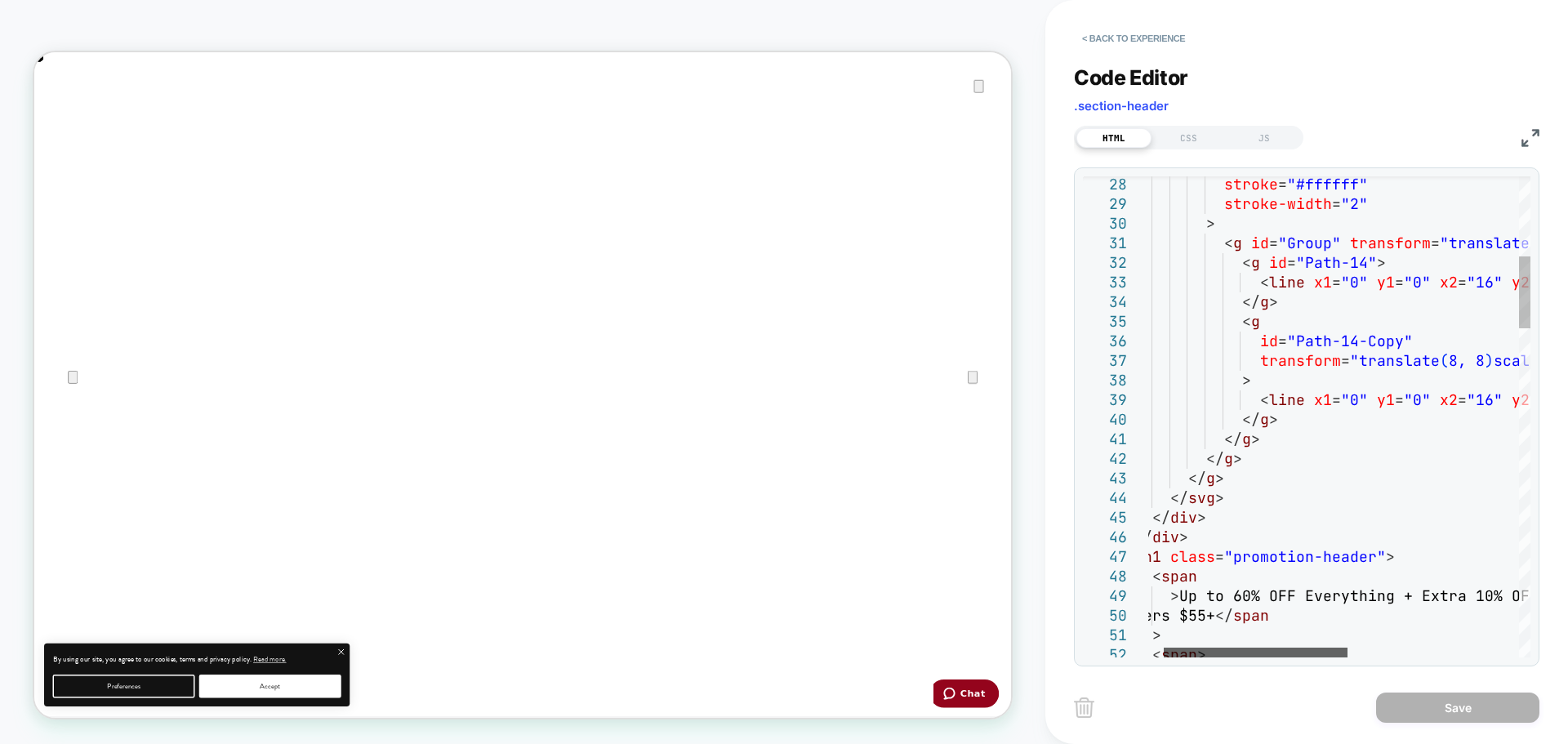
scroll to position [0, 0]
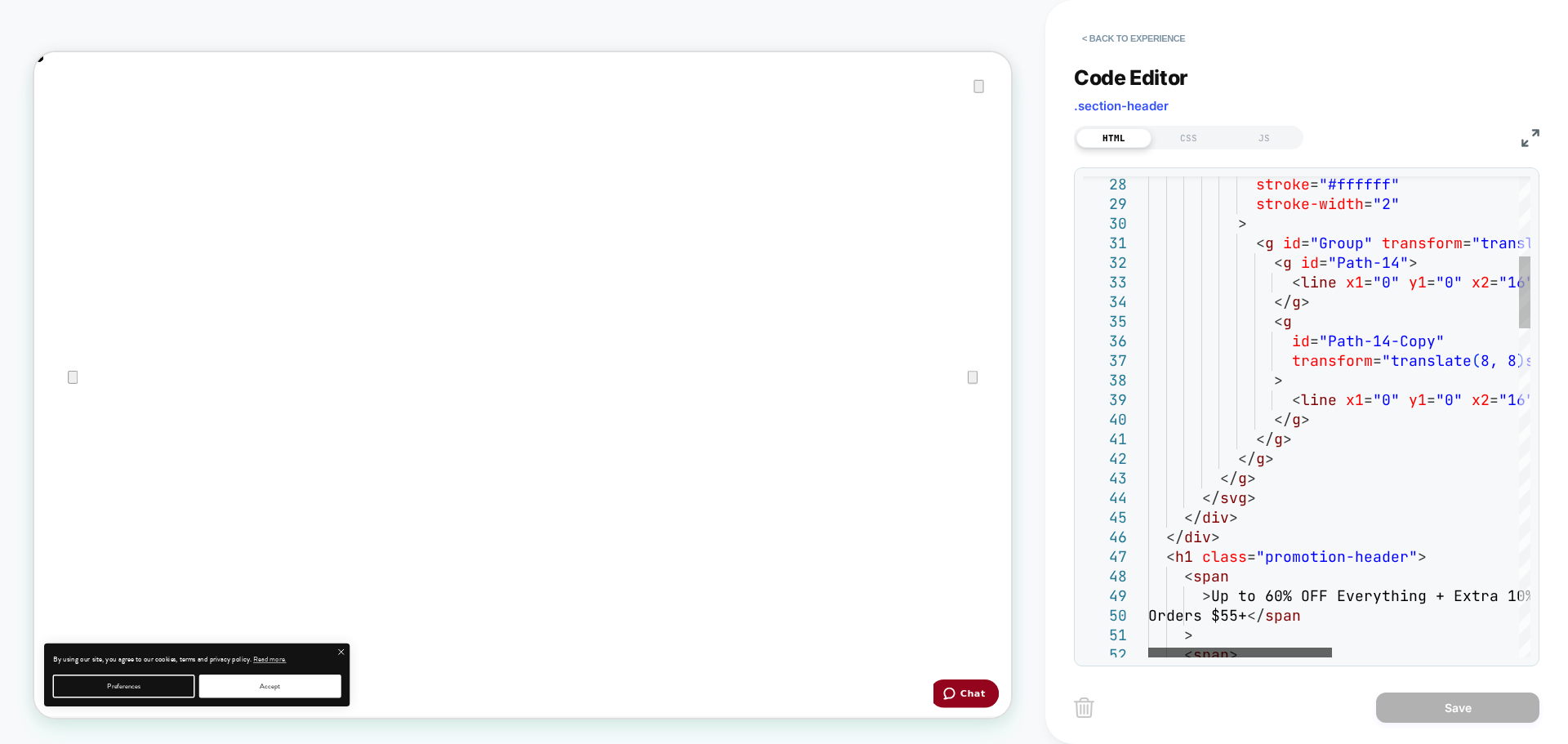
click at [1148, 647] on div at bounding box center [1240, 652] width 183 height 10
click at [1157, 38] on button "< Back to experience" at bounding box center [1134, 38] width 120 height 26
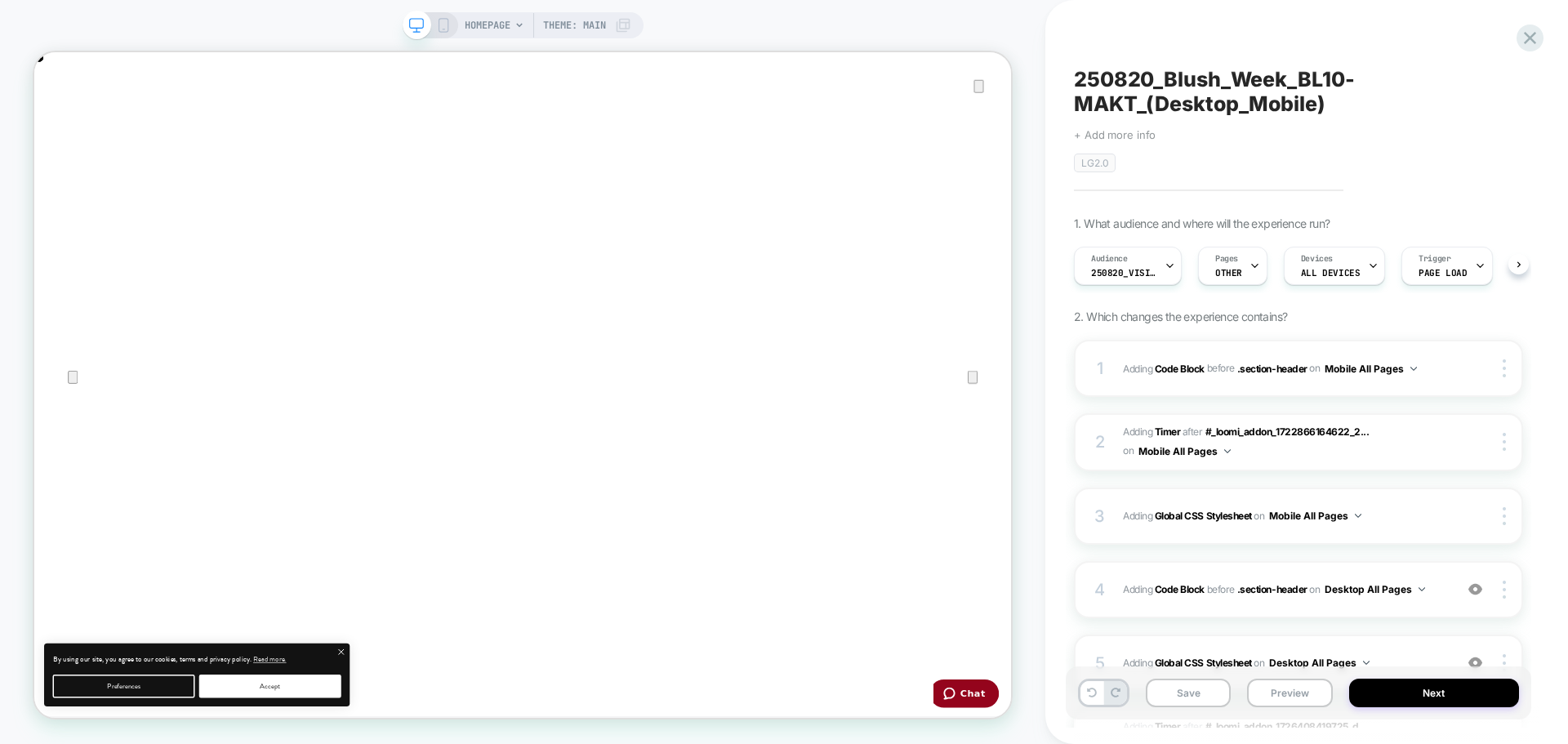
scroll to position [0, 1]
click at [446, 28] on rect at bounding box center [443, 25] width 9 height 13
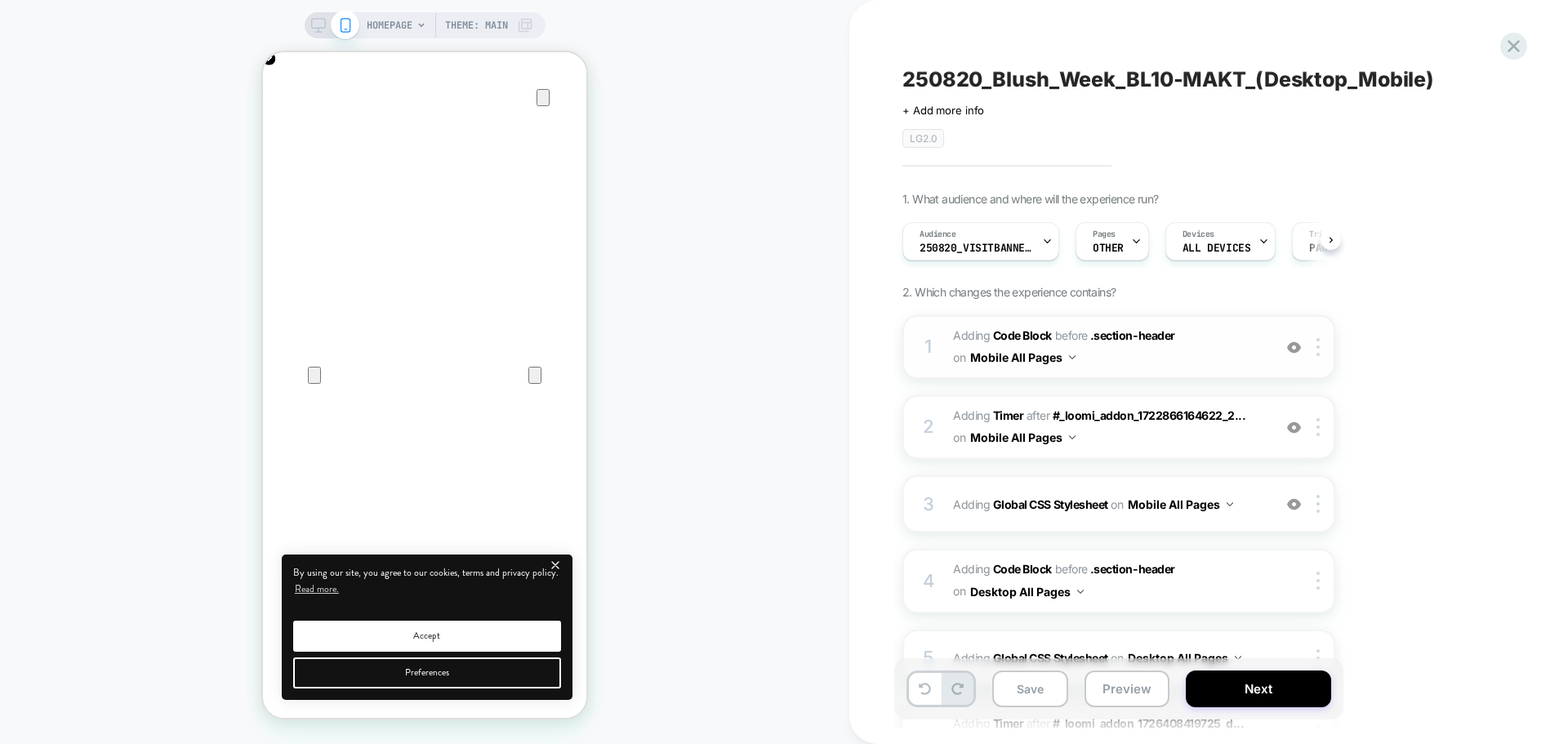
click at [1162, 325] on span "Adding Code Block BEFORE .section-header .section-header on Mobile All Pages" at bounding box center [1108, 347] width 311 height 44
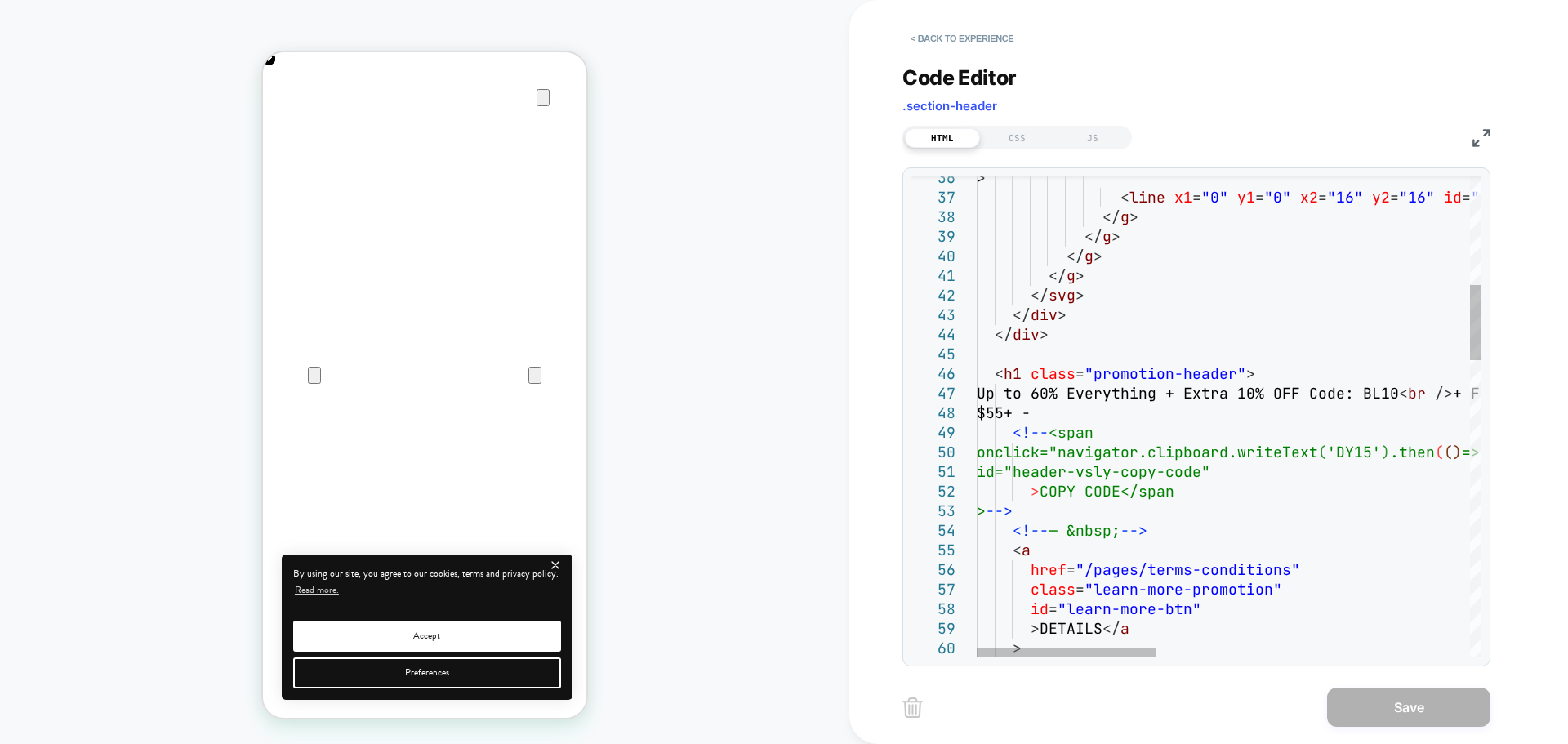
scroll to position [0, 646]
click at [976, 647] on div at bounding box center [1066, 652] width 178 height 10
click at [965, 41] on button "< Back to experience" at bounding box center [962, 38] width 120 height 26
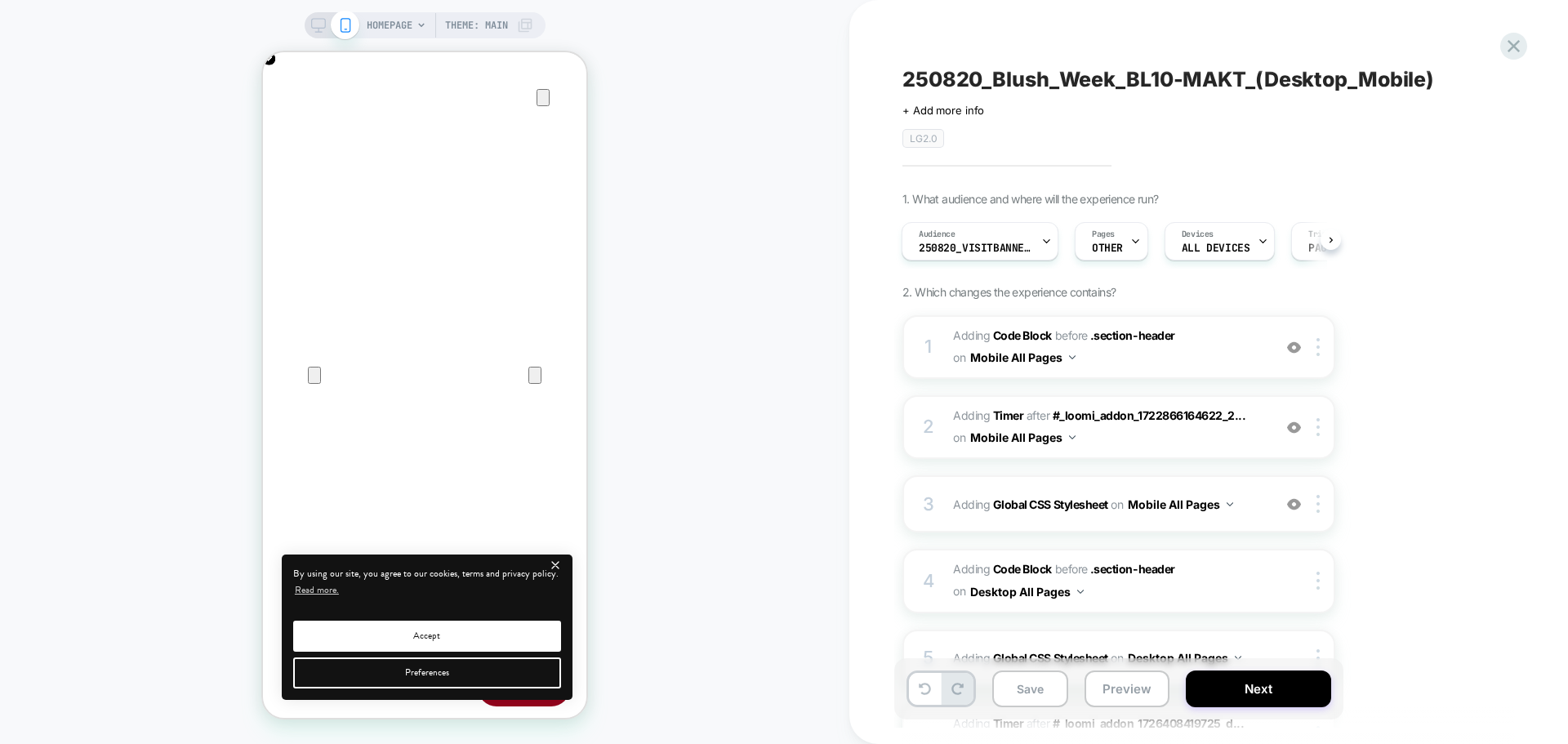
scroll to position [0, 0]
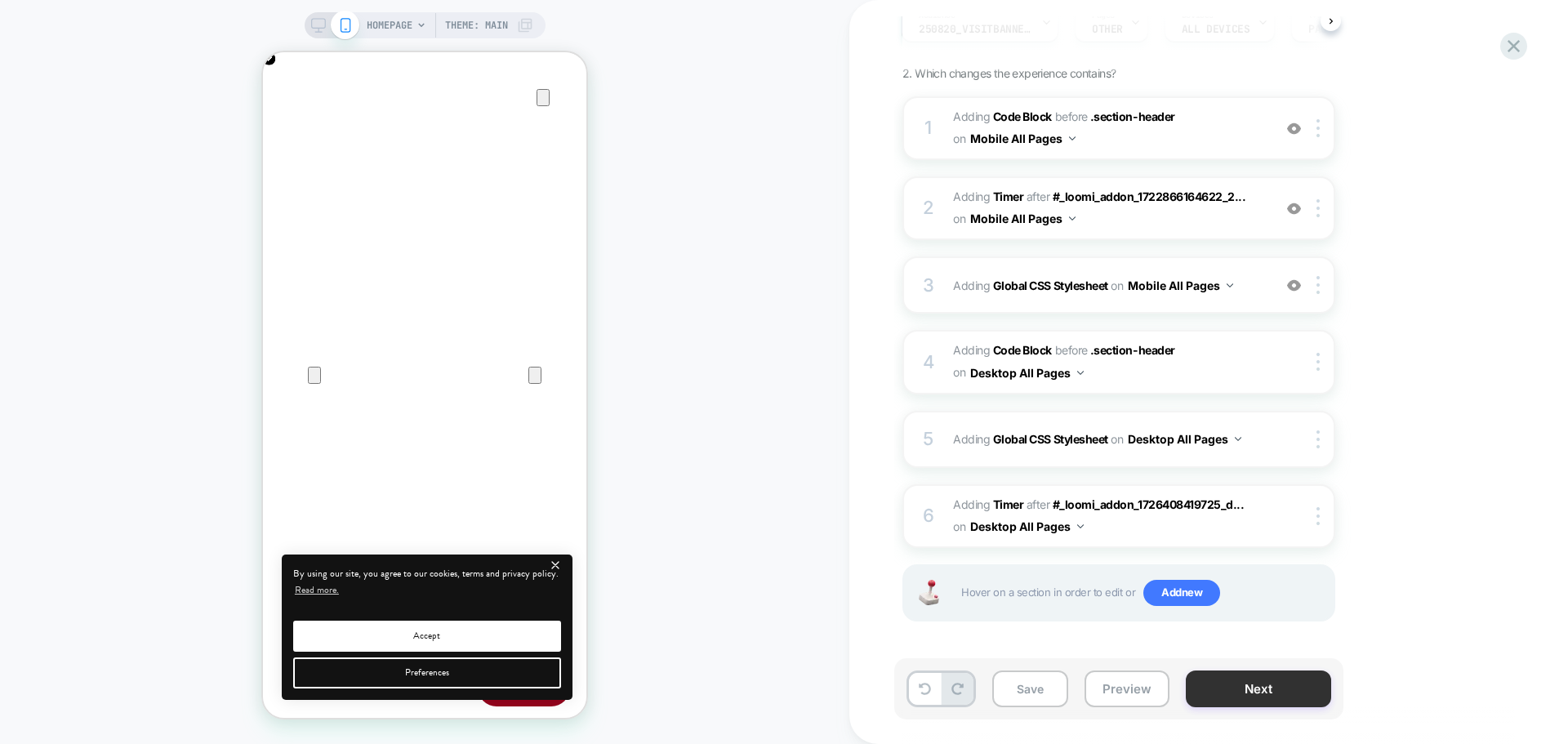
click at [1198, 690] on button "Next" at bounding box center [1258, 688] width 146 height 37
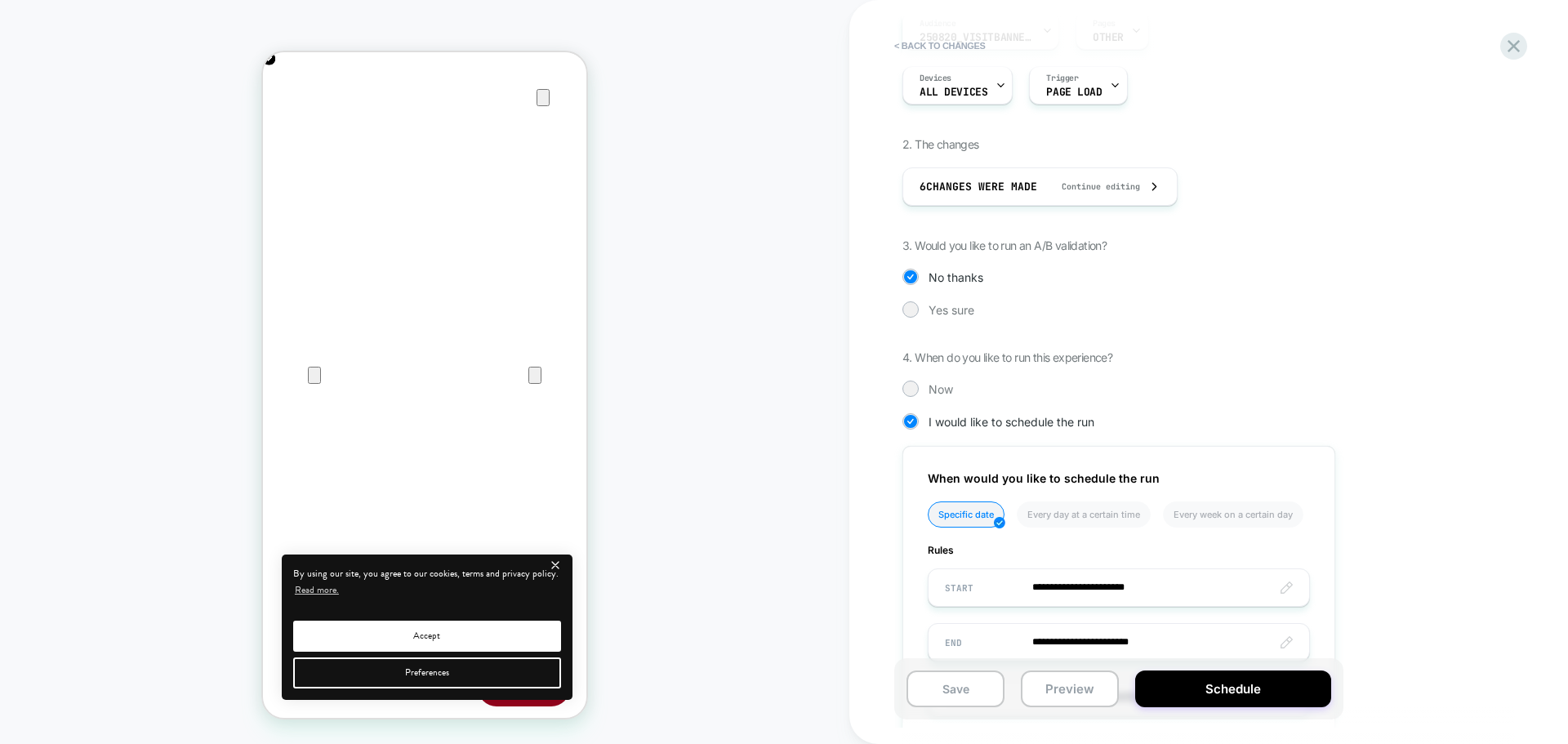
scroll to position [347, 0]
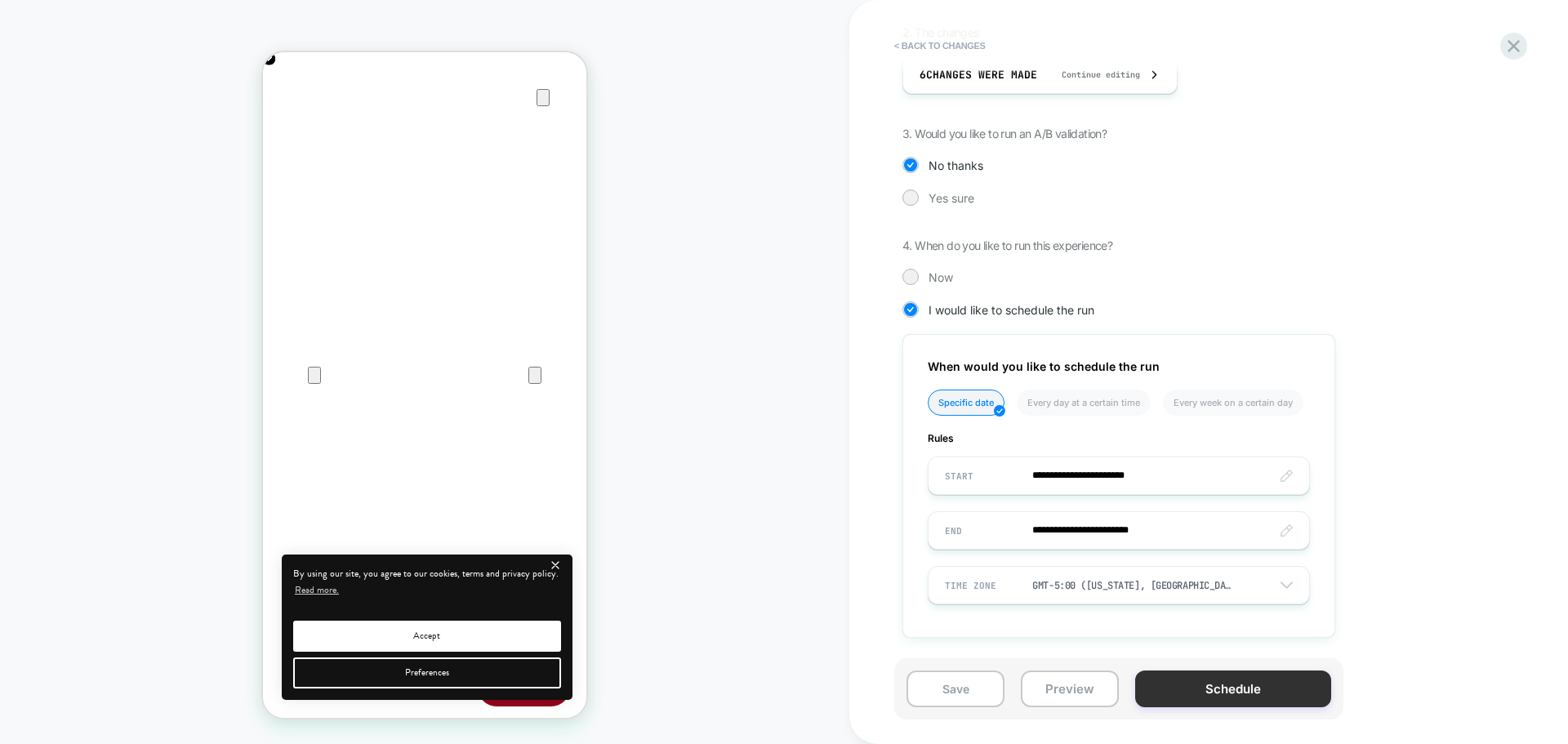
click at [1181, 694] on button "Schedule" at bounding box center [1233, 688] width 196 height 37
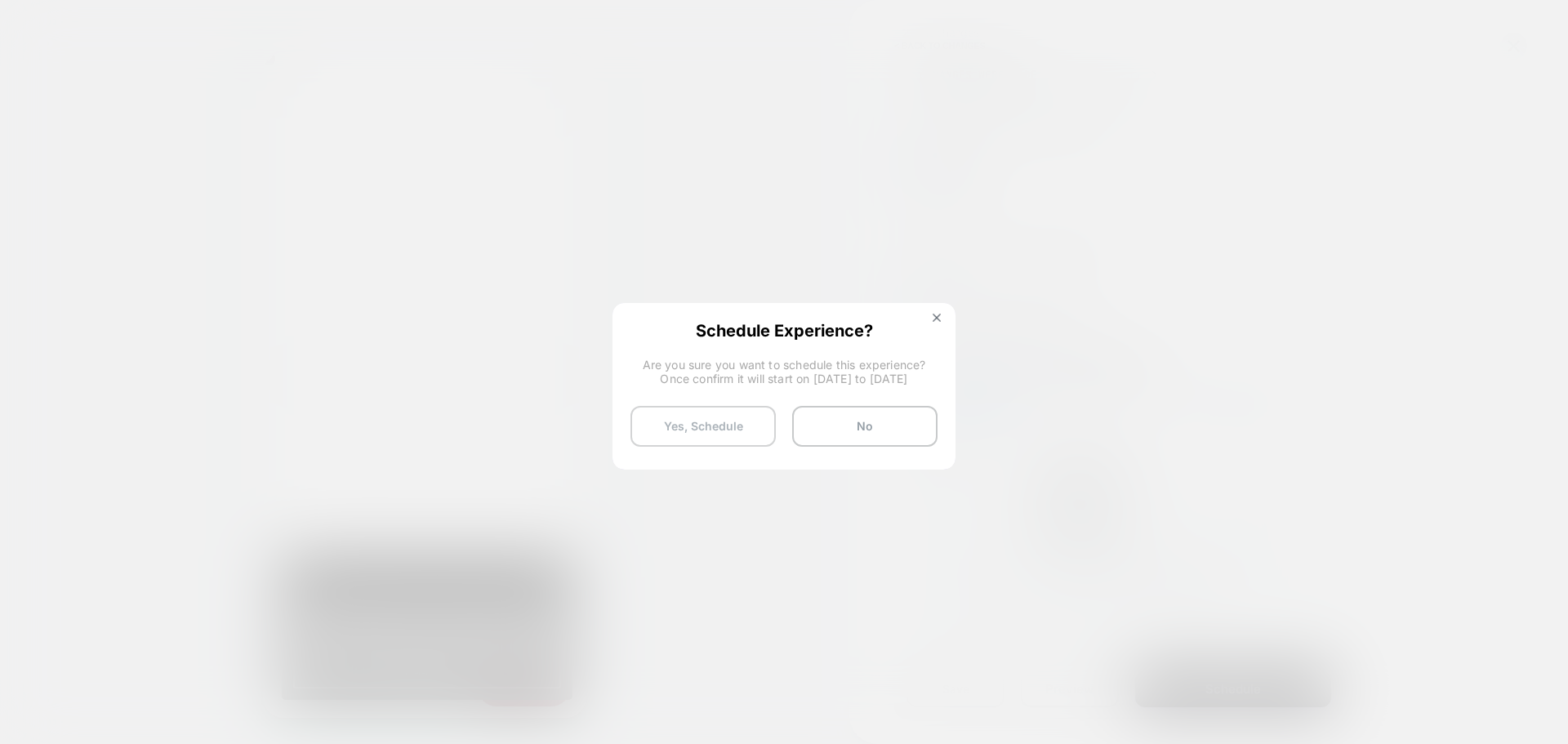
click at [654, 434] on button "Yes, Schedule" at bounding box center [703, 426] width 146 height 41
